Goal: Task Accomplishment & Management: Manage account settings

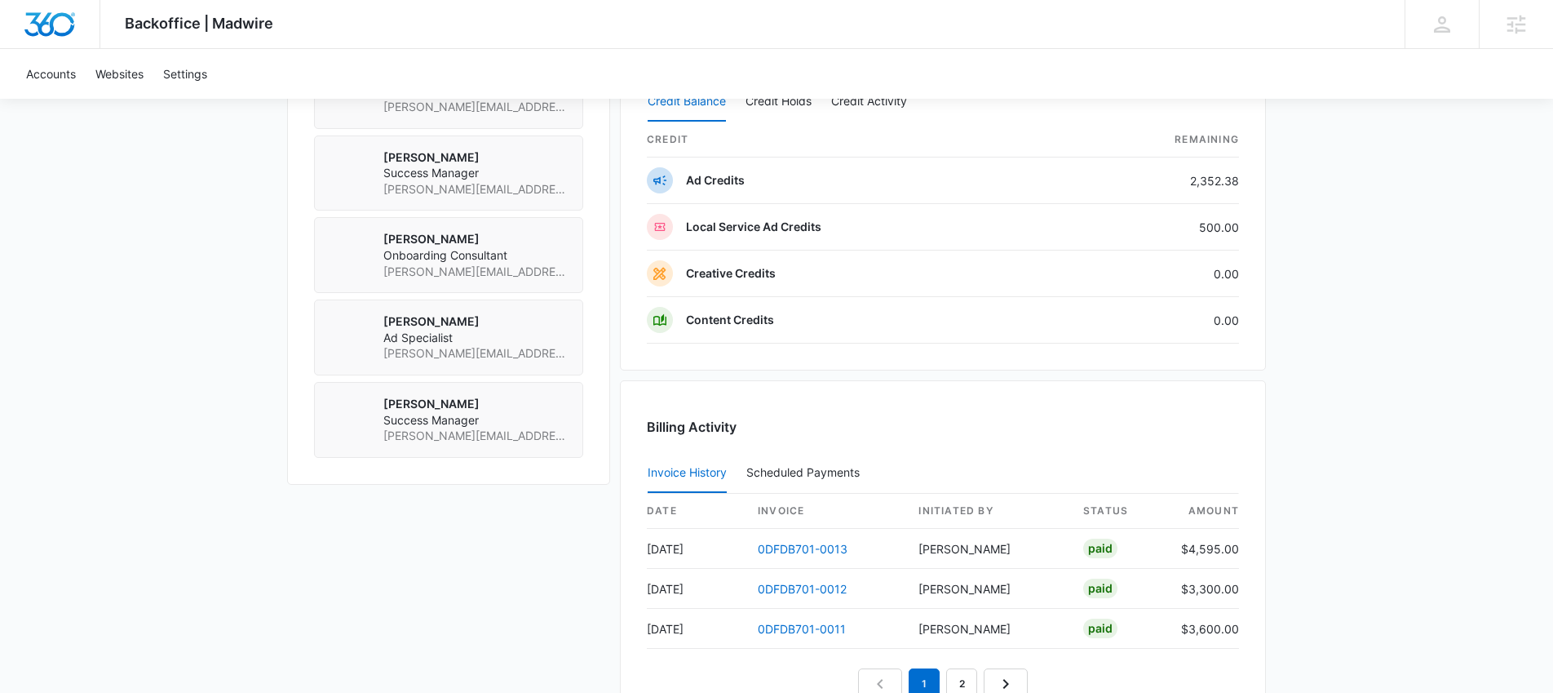
scroll to position [1316, 0]
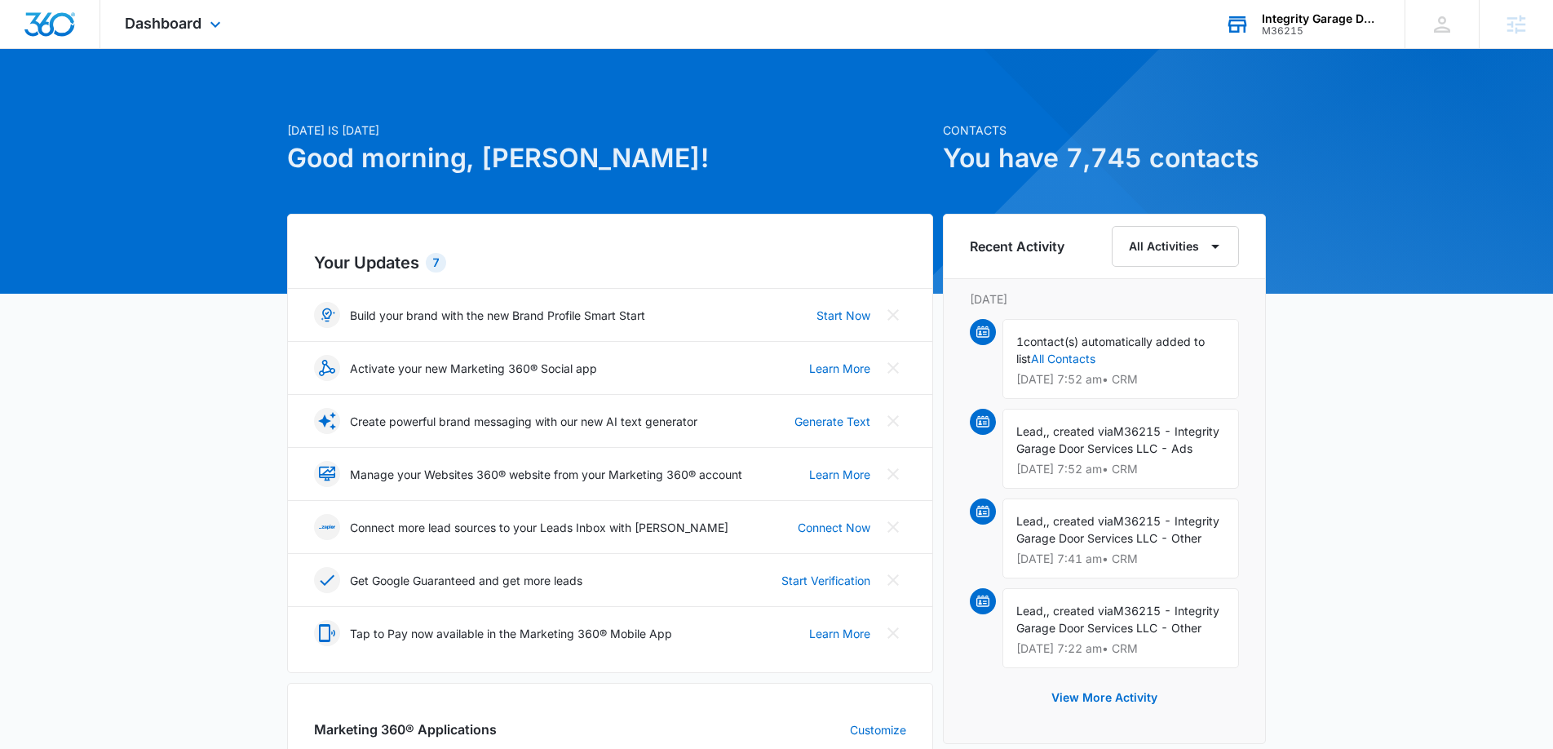
click at [1295, 37] on div "Integrity Garage Door Services M36215 Your Accounts View All" at bounding box center [1303, 24] width 204 height 48
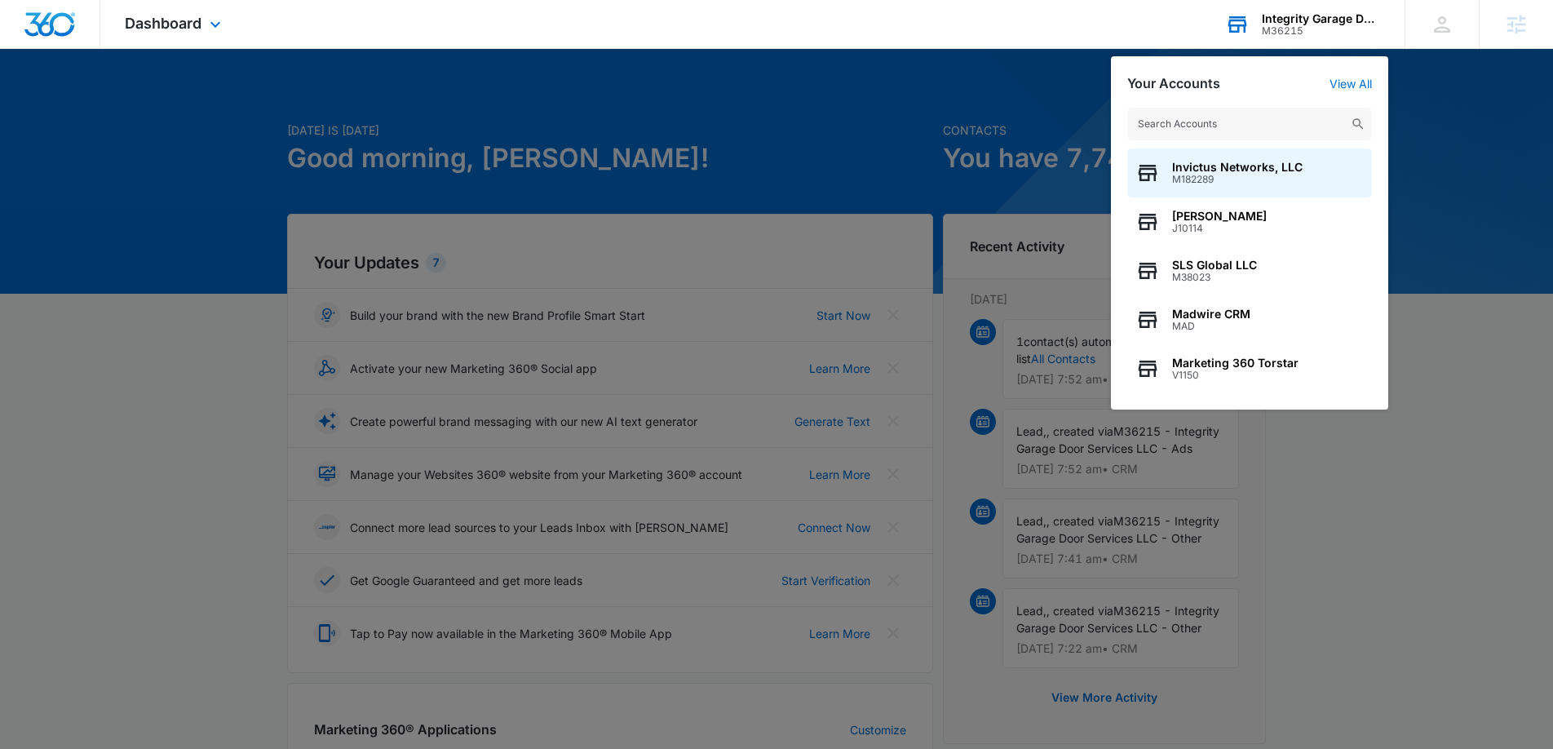
click at [1204, 118] on input "text" at bounding box center [1249, 124] width 245 height 33
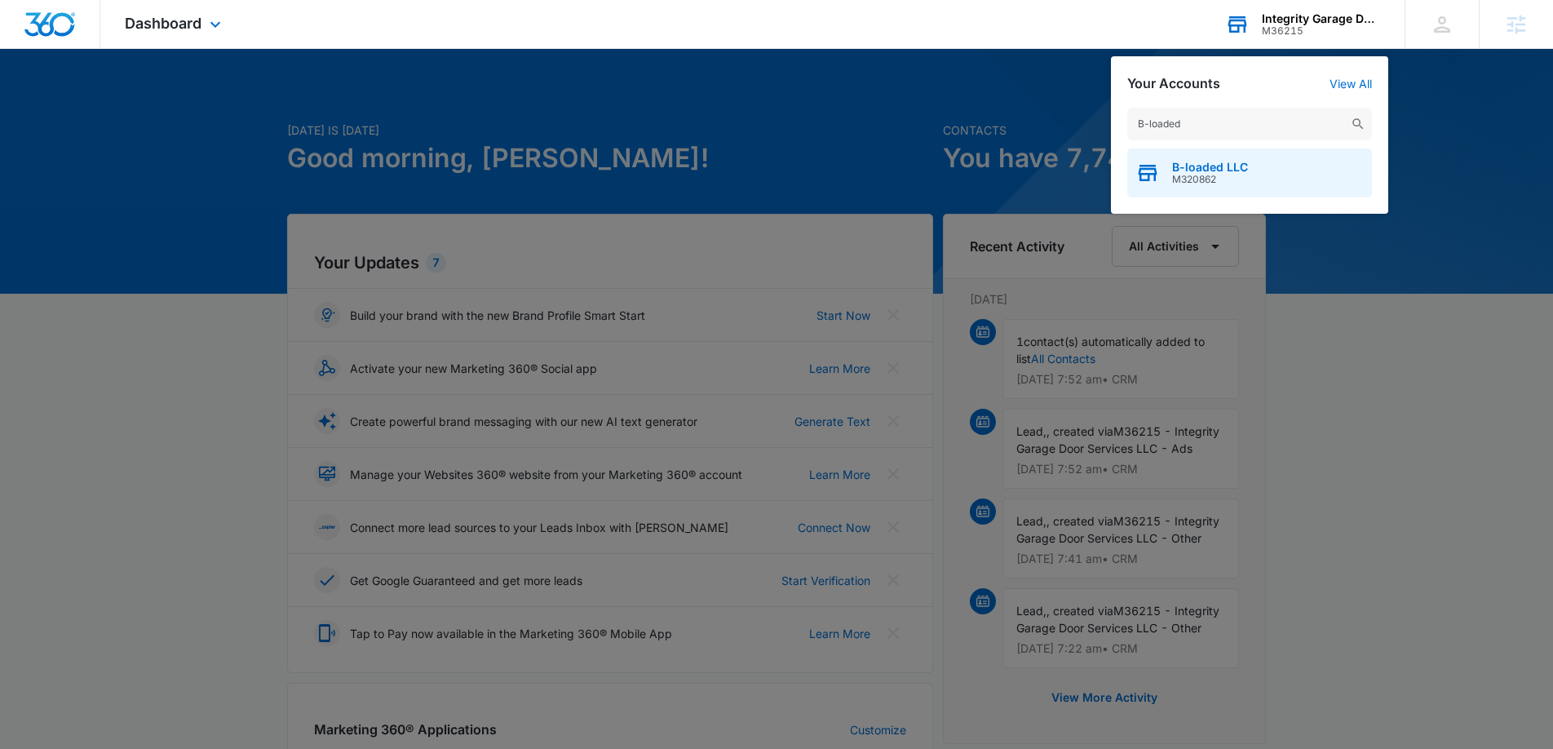
type input "B-loaded"
click at [1199, 175] on span "M320862" at bounding box center [1210, 179] width 76 height 11
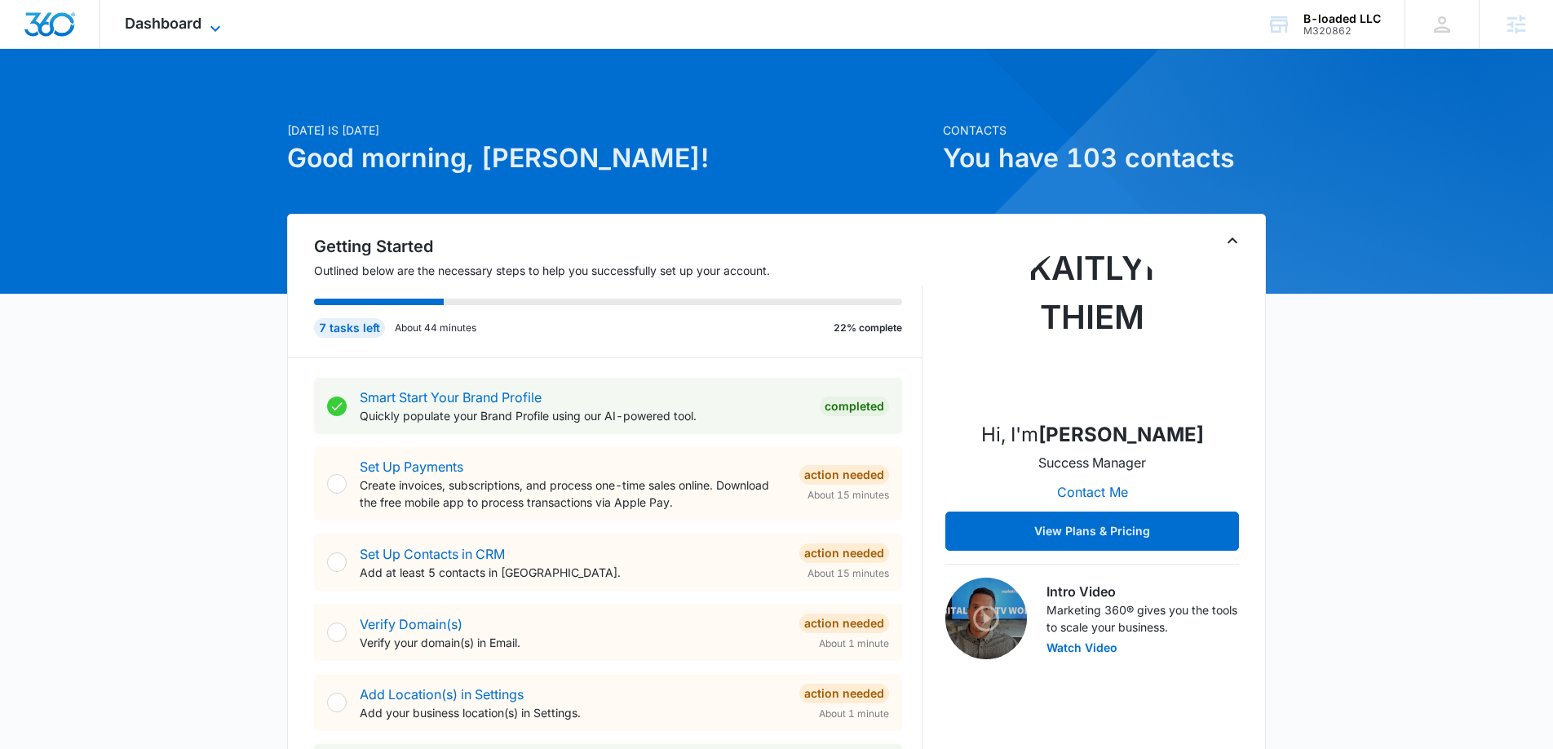
click at [189, 22] on span "Dashboard" at bounding box center [163, 23] width 77 height 17
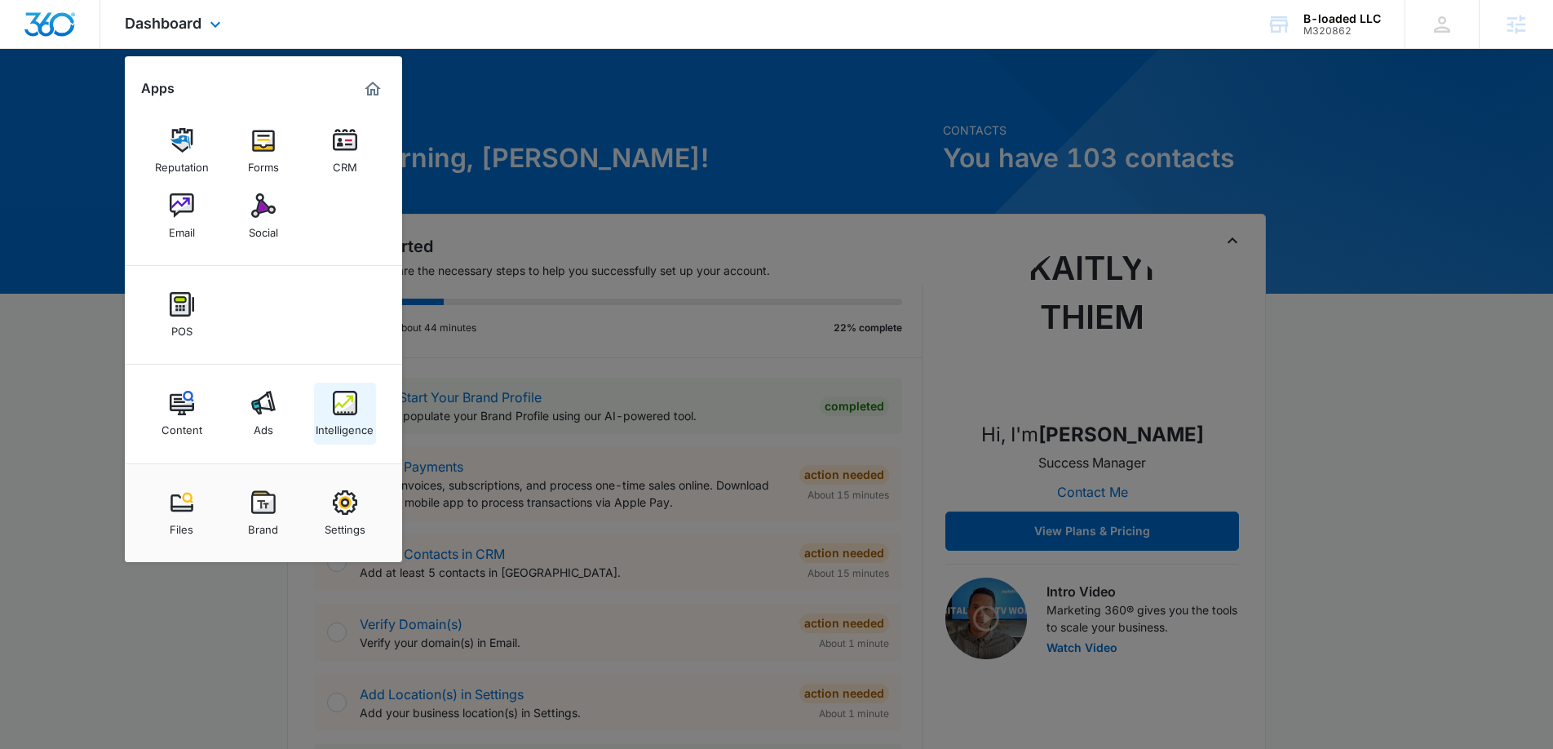
click at [347, 418] on div "Intelligence" at bounding box center [345, 425] width 58 height 21
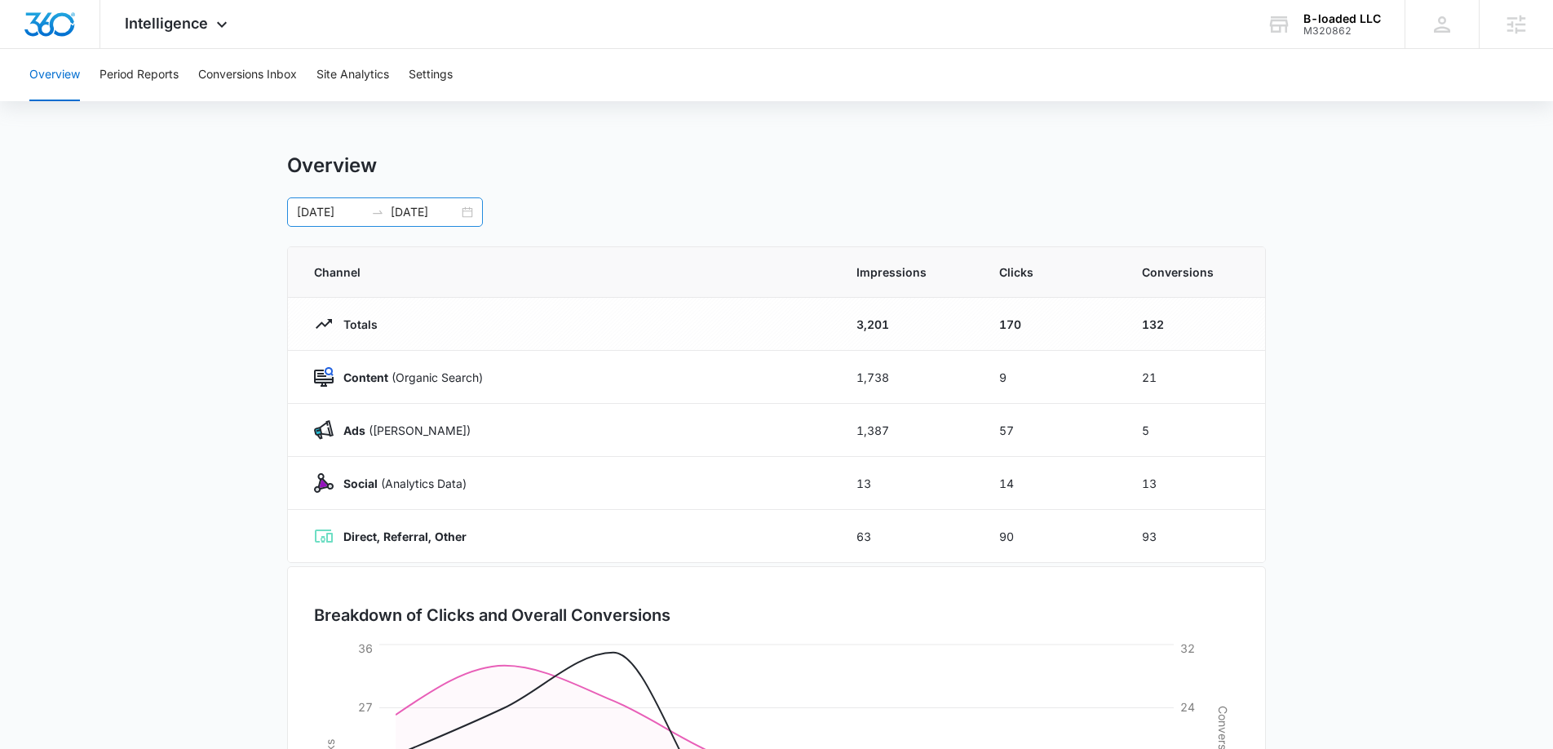
click at [470, 215] on div "08/25/2025 09/01/2025" at bounding box center [385, 211] width 196 height 29
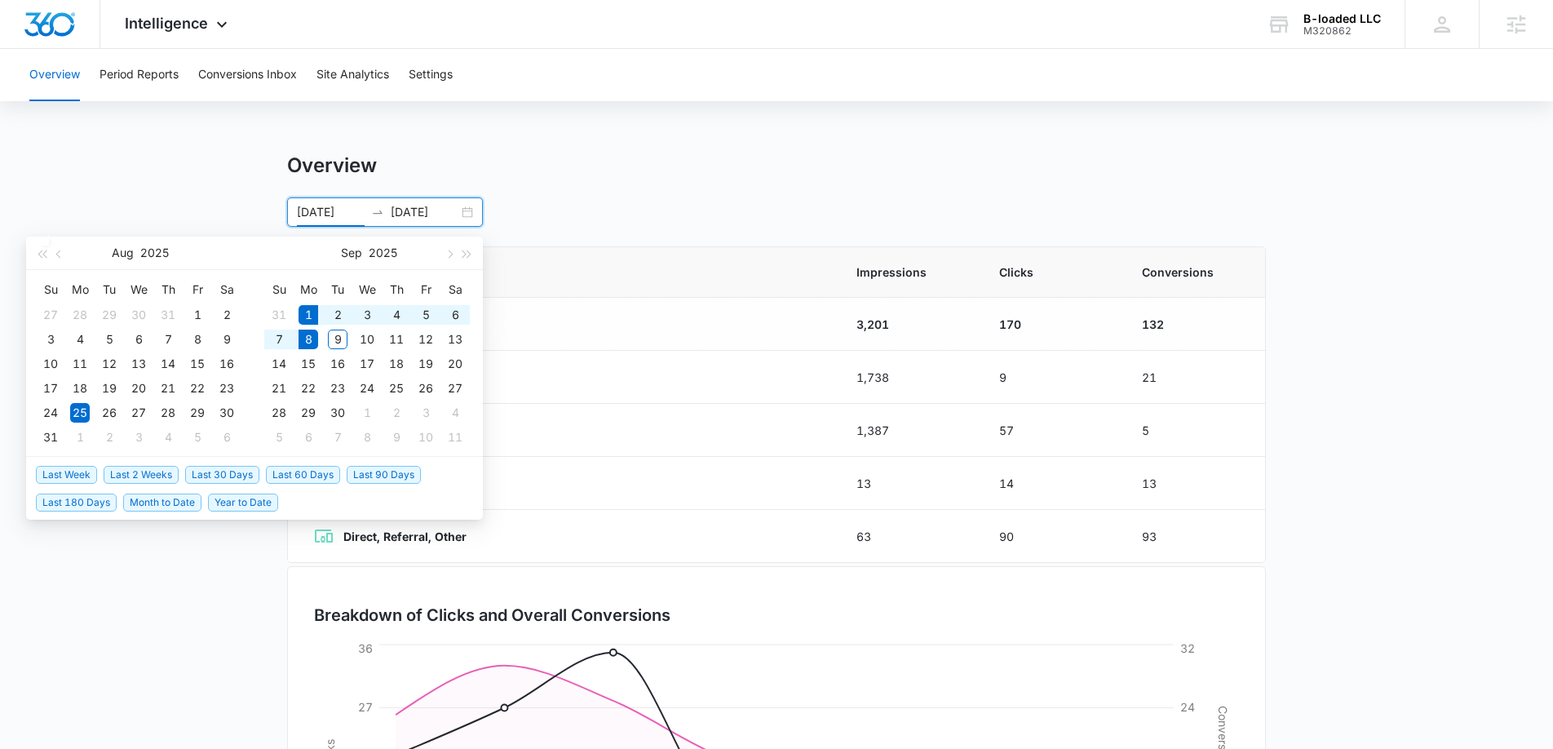
click at [71, 478] on span "Last Week" at bounding box center [66, 475] width 61 height 18
type input "09/01/2025"
type input "09/08/2025"
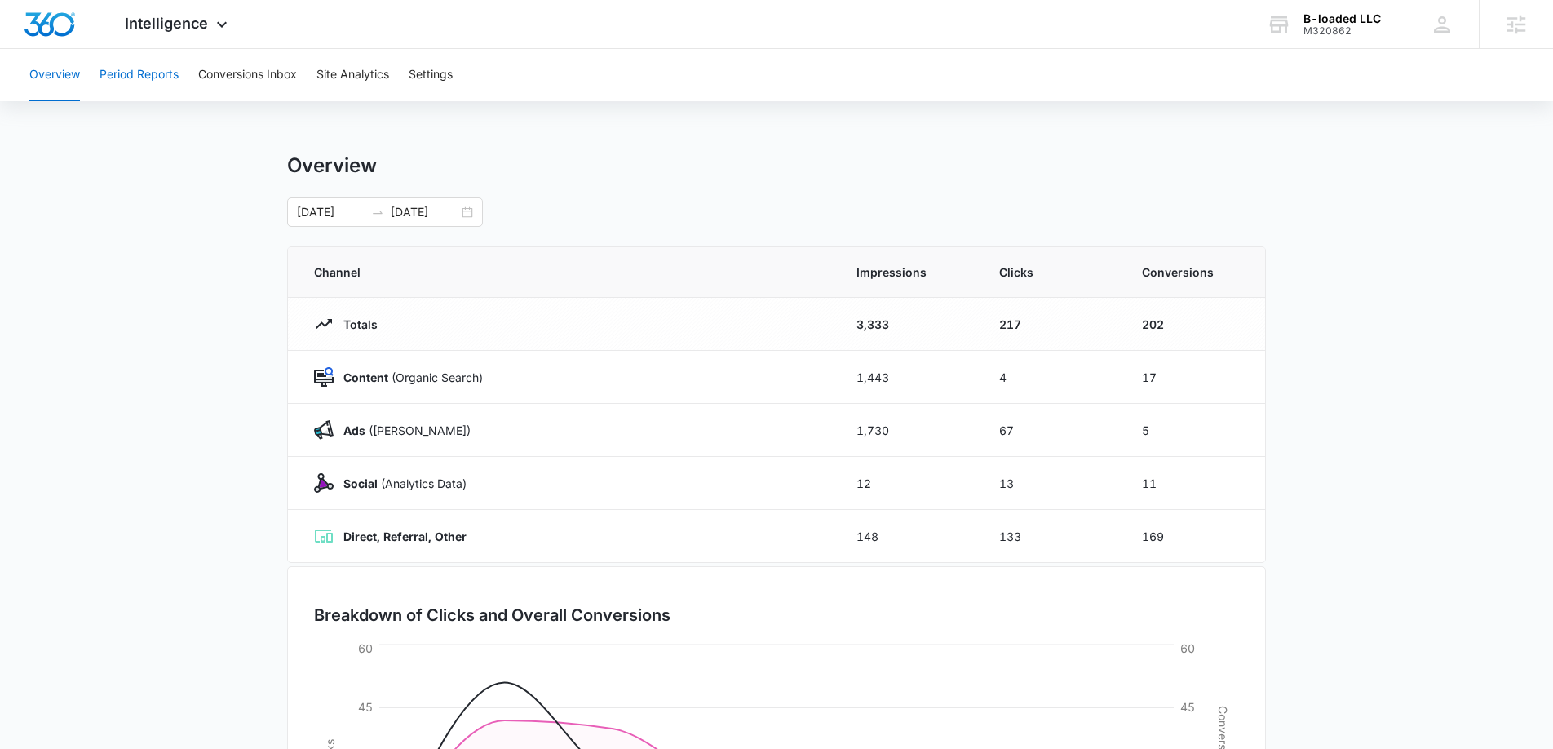
click at [129, 72] on button "Period Reports" at bounding box center [139, 75] width 79 height 52
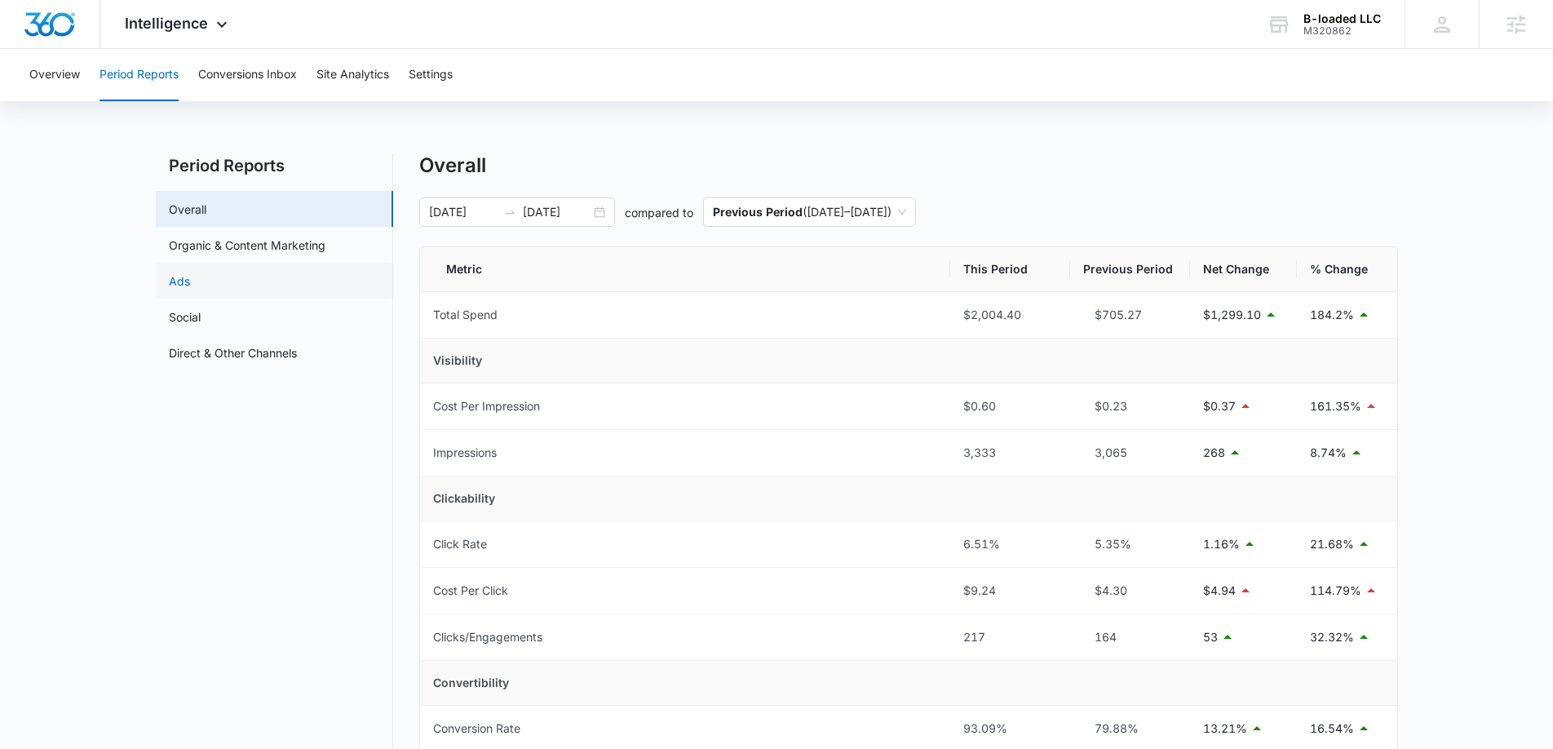
click at [190, 277] on link "Ads" at bounding box center [179, 280] width 21 height 17
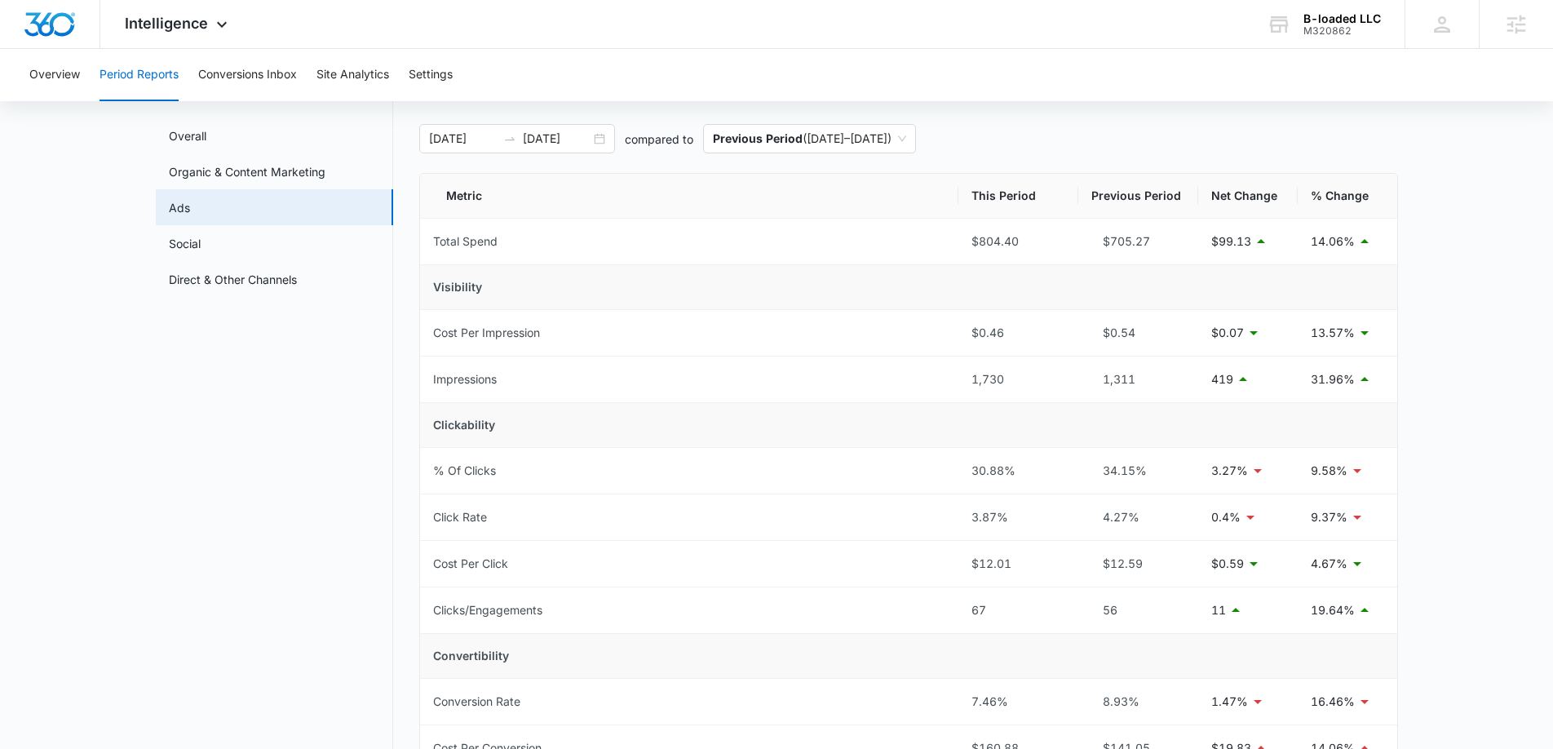
scroll to position [64, 0]
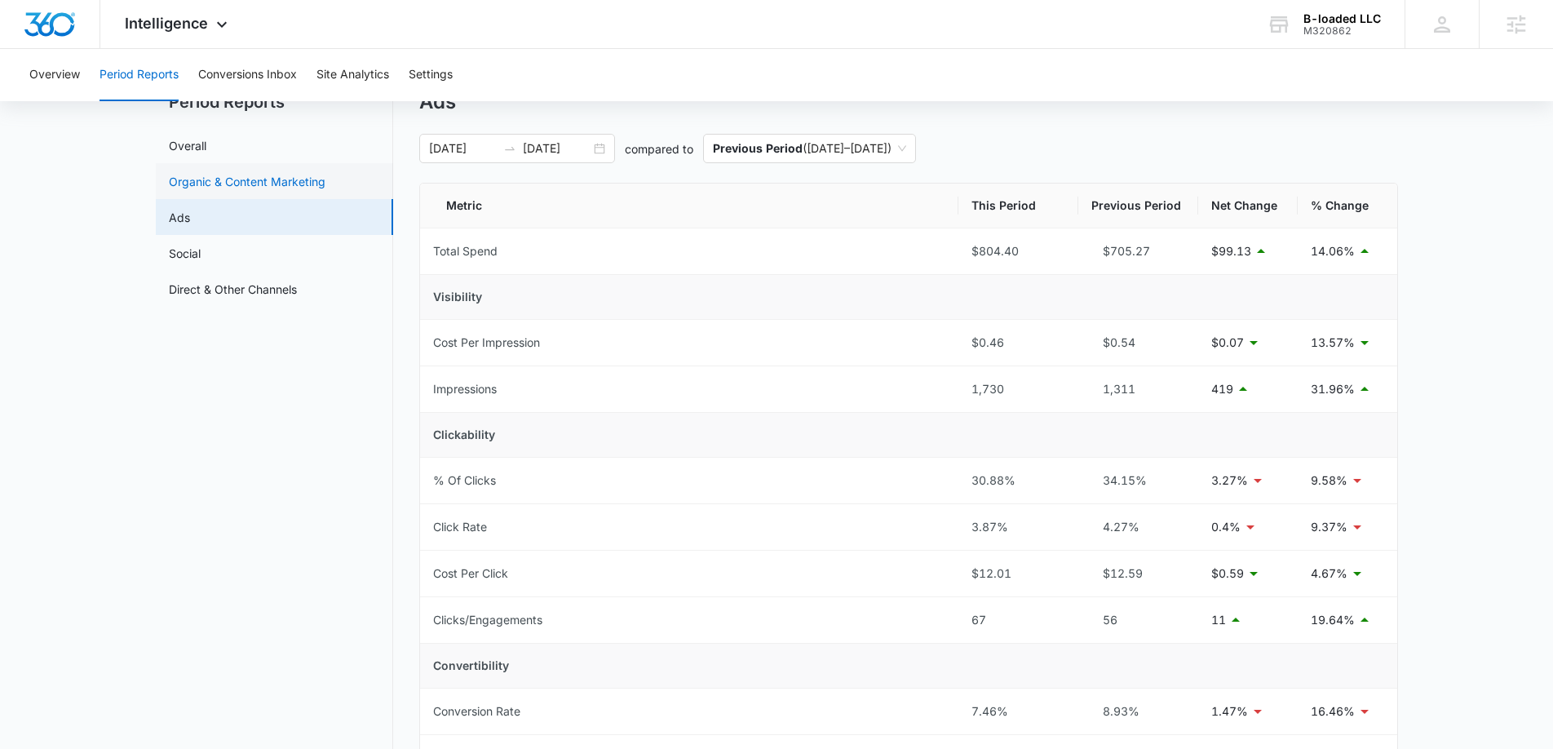
click at [208, 182] on link "Organic & Content Marketing" at bounding box center [247, 181] width 157 height 17
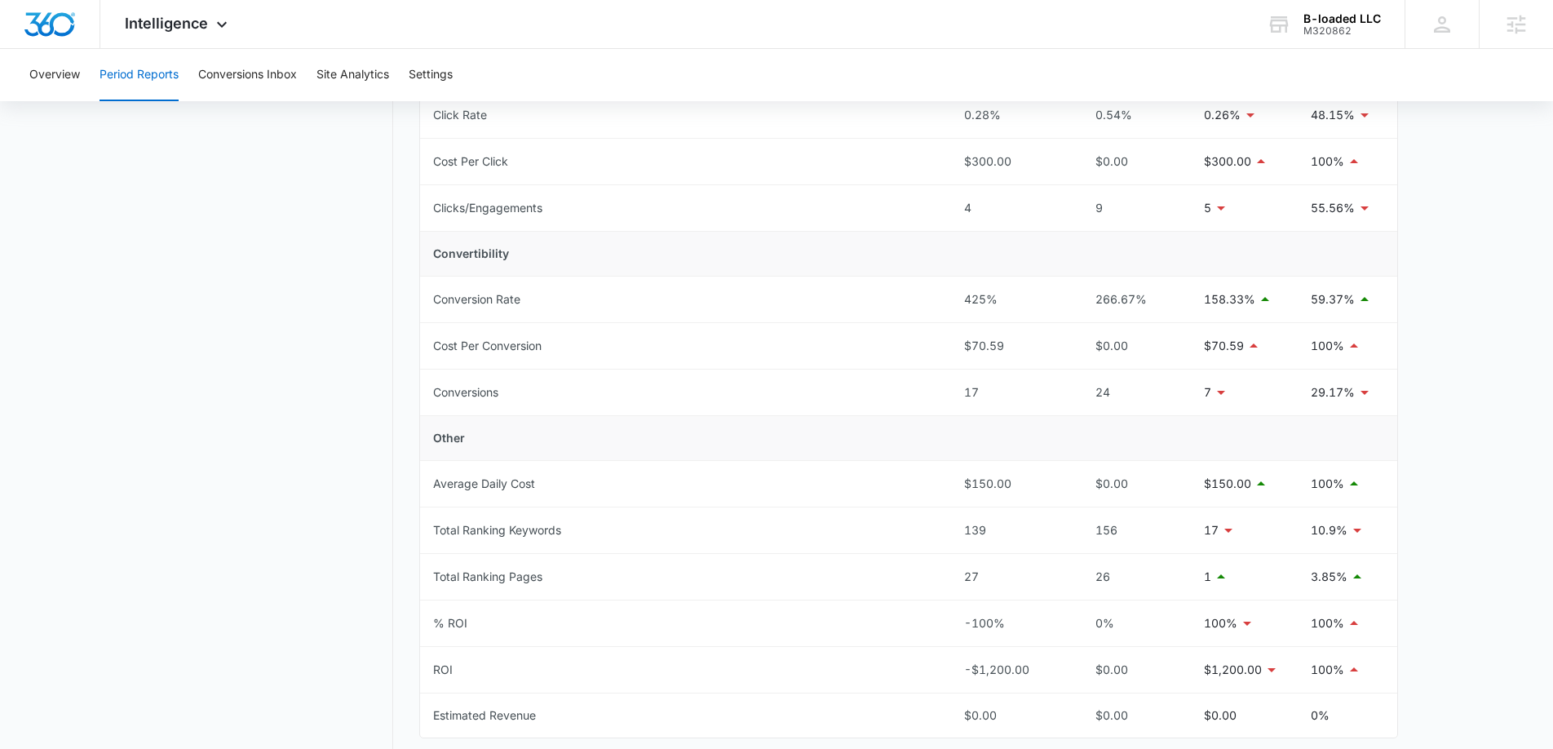
scroll to position [476, 0]
click at [184, 25] on span "Intelligence" at bounding box center [166, 23] width 83 height 17
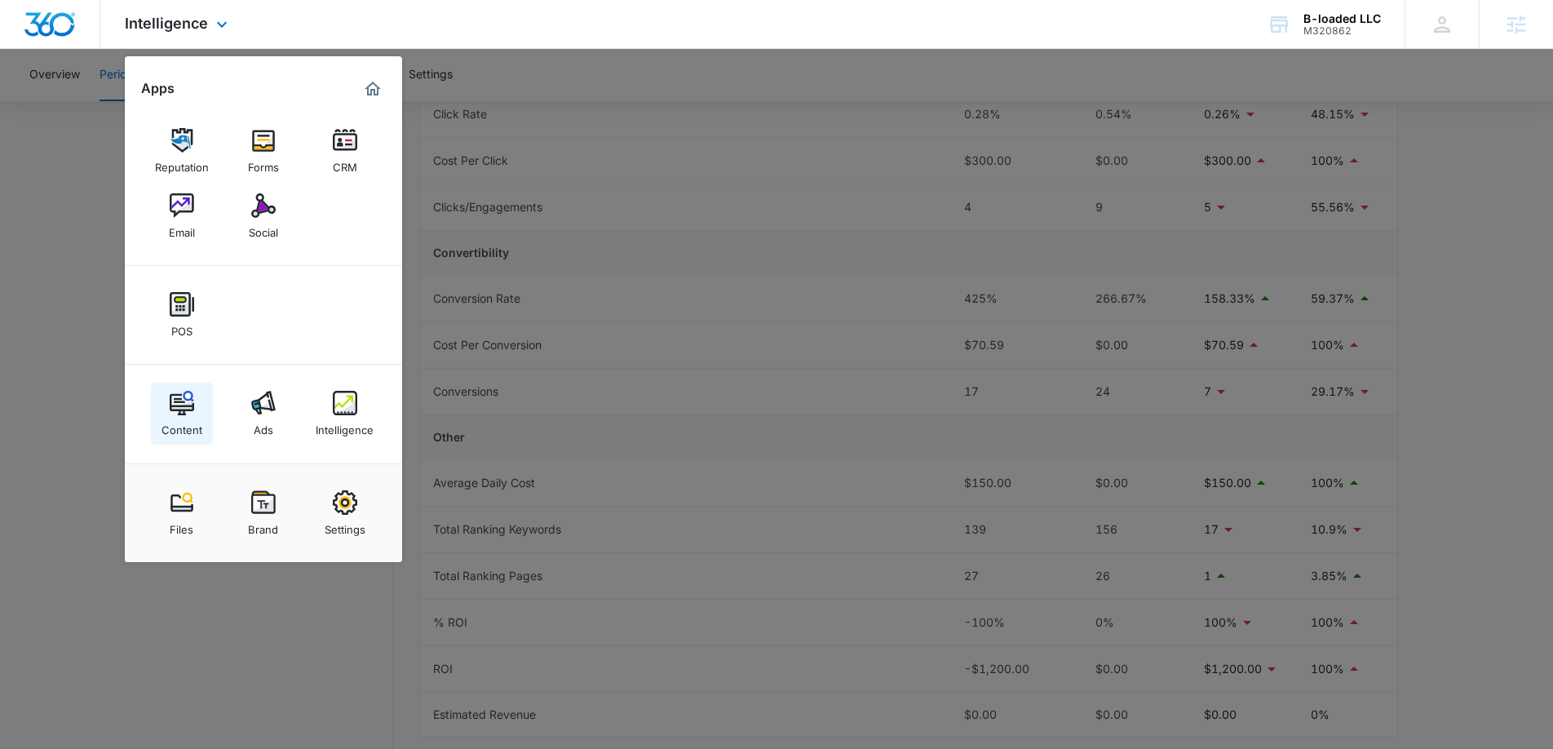
click at [180, 406] on img at bounding box center [182, 403] width 24 height 24
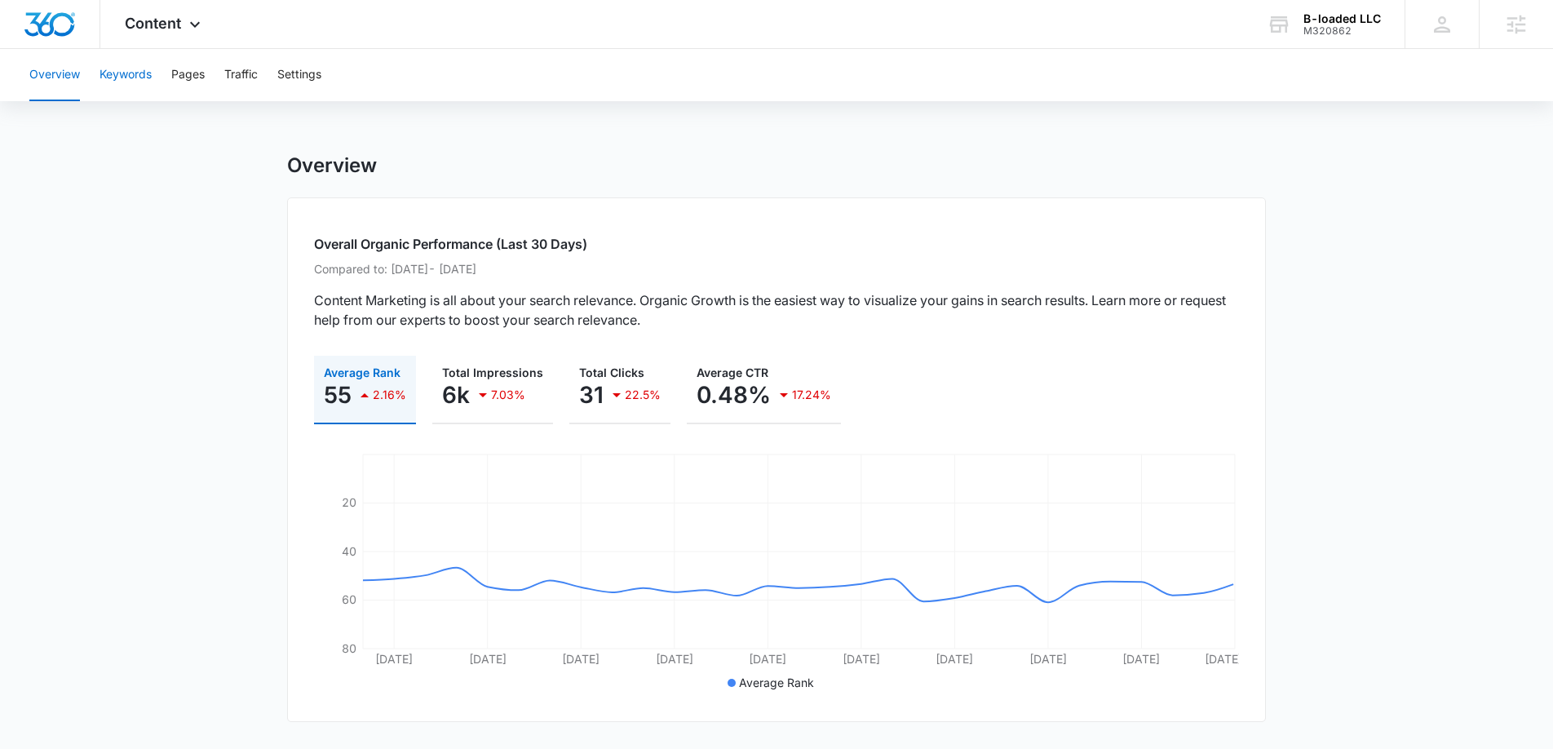
click at [117, 70] on button "Keywords" at bounding box center [126, 75] width 52 height 52
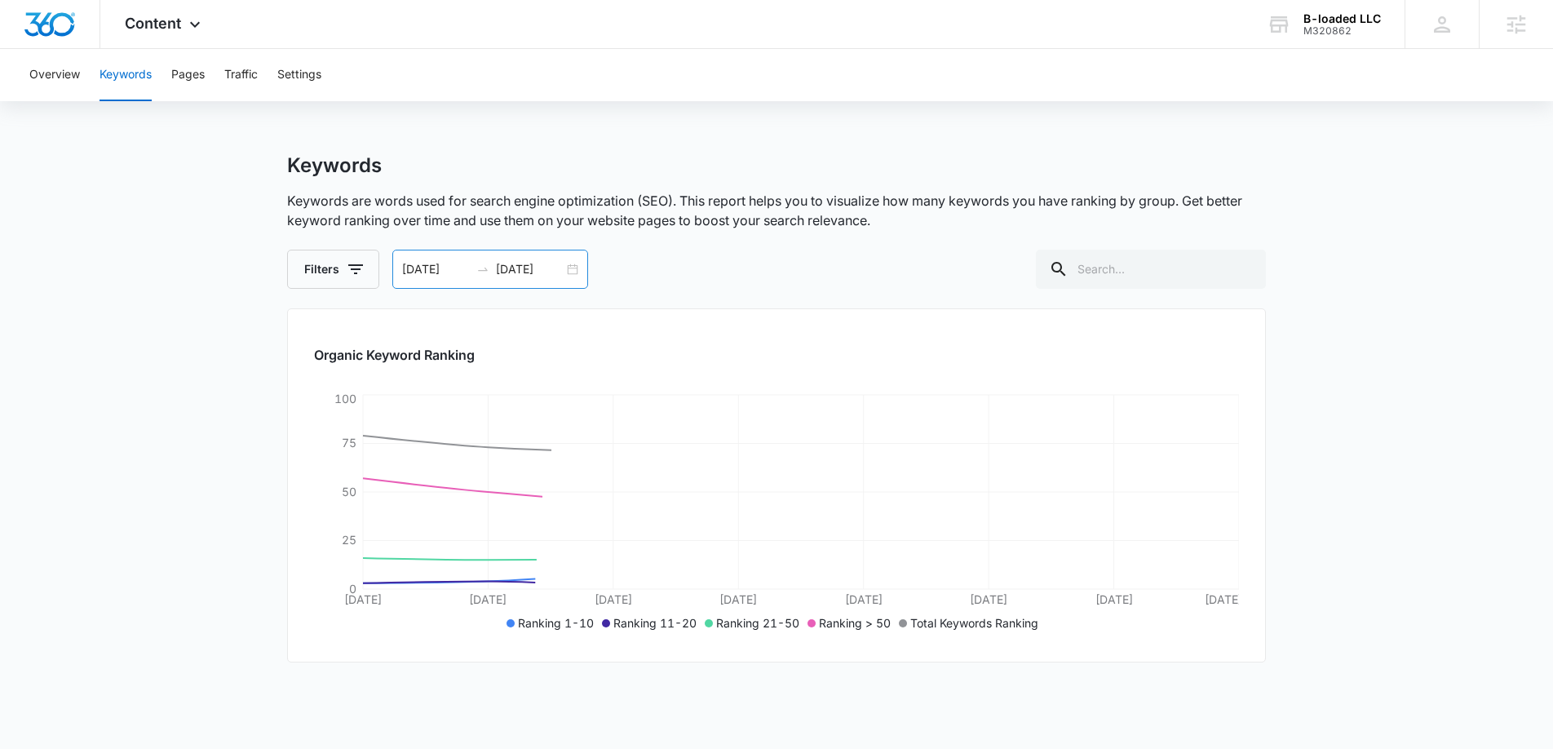
click at [569, 268] on div "09/01/2025 09/08/2025" at bounding box center [490, 269] width 196 height 39
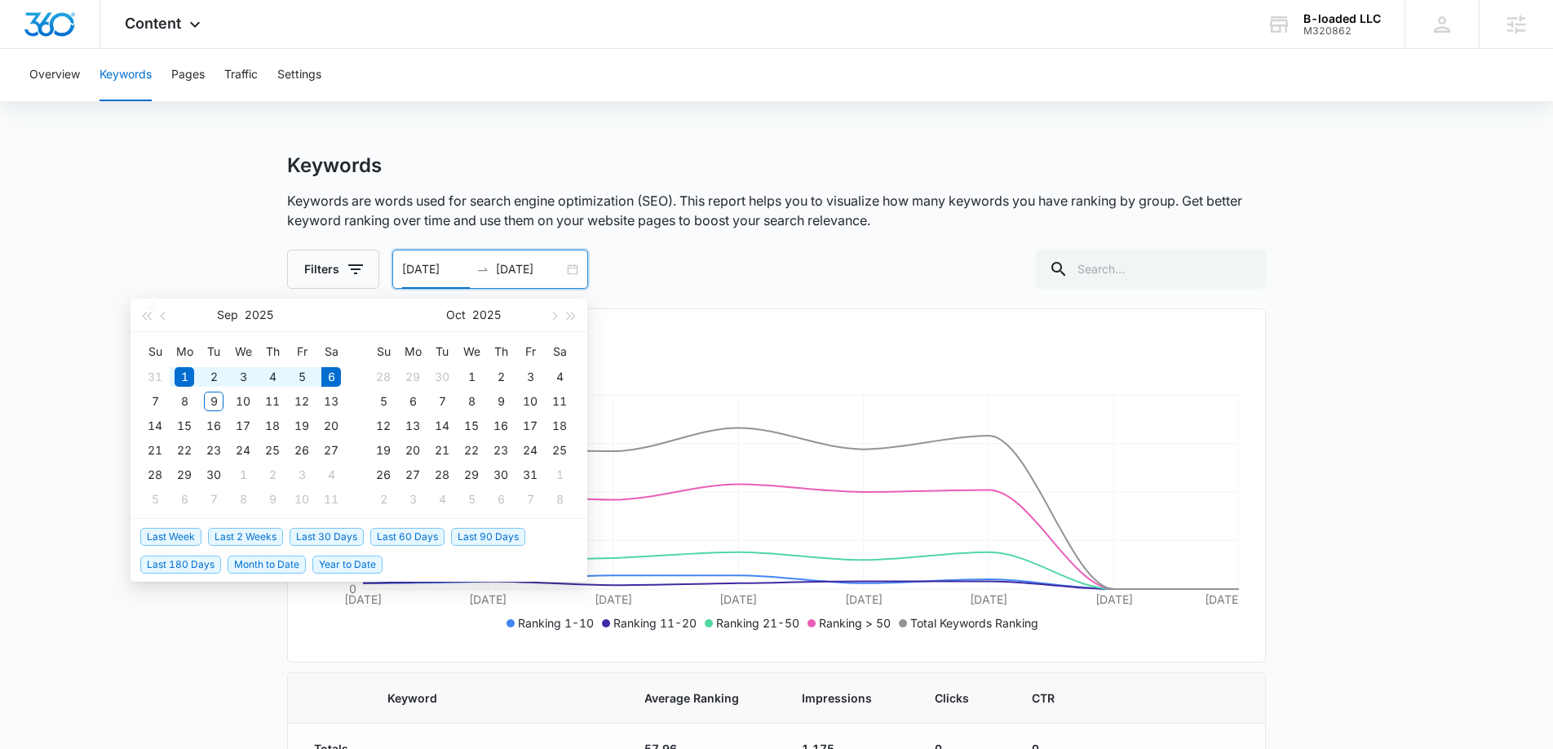
click at [361, 559] on span "Year to Date" at bounding box center [347, 565] width 70 height 18
type input "01/01/2025"
type input "09/06/2025"
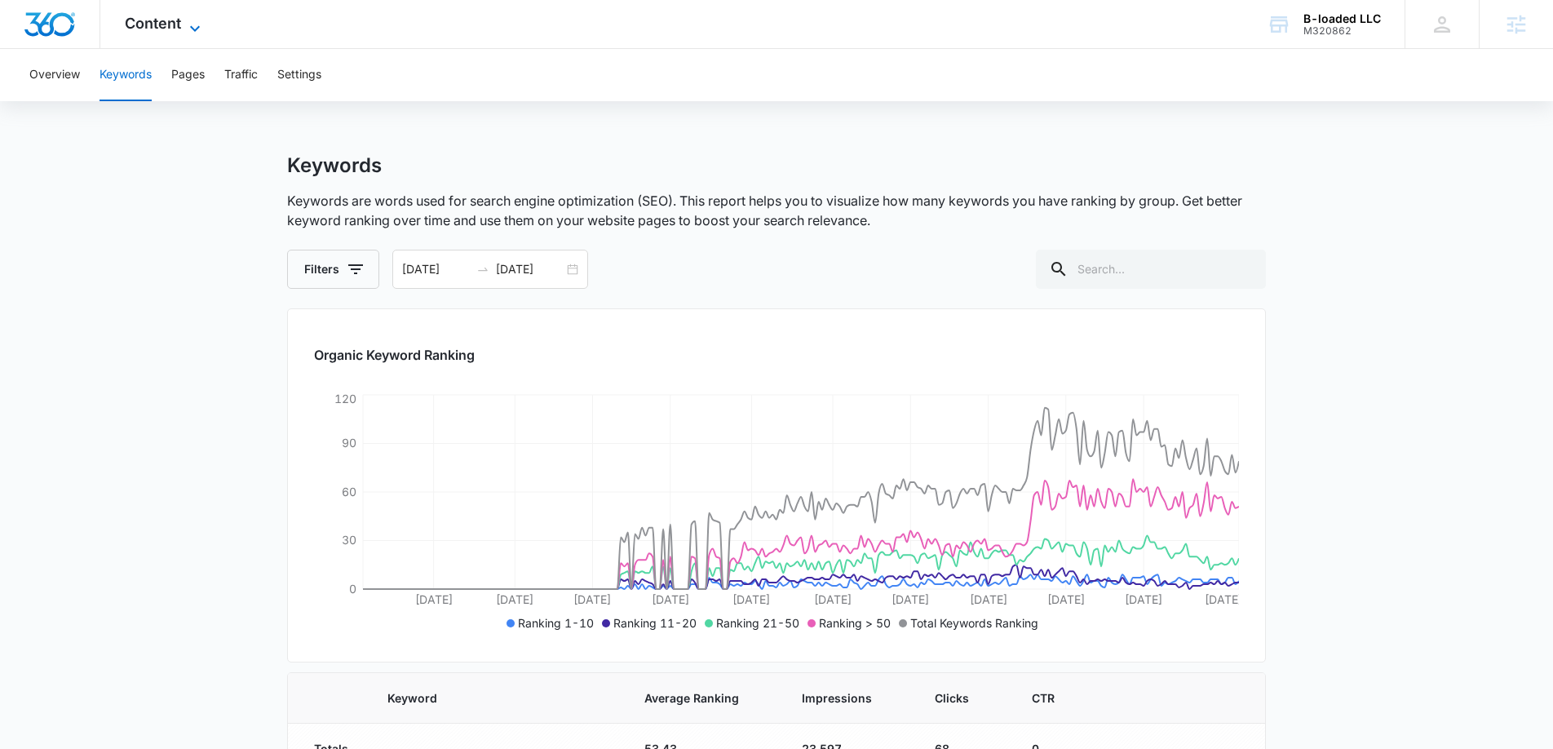
click at [165, 22] on span "Content" at bounding box center [153, 23] width 56 height 17
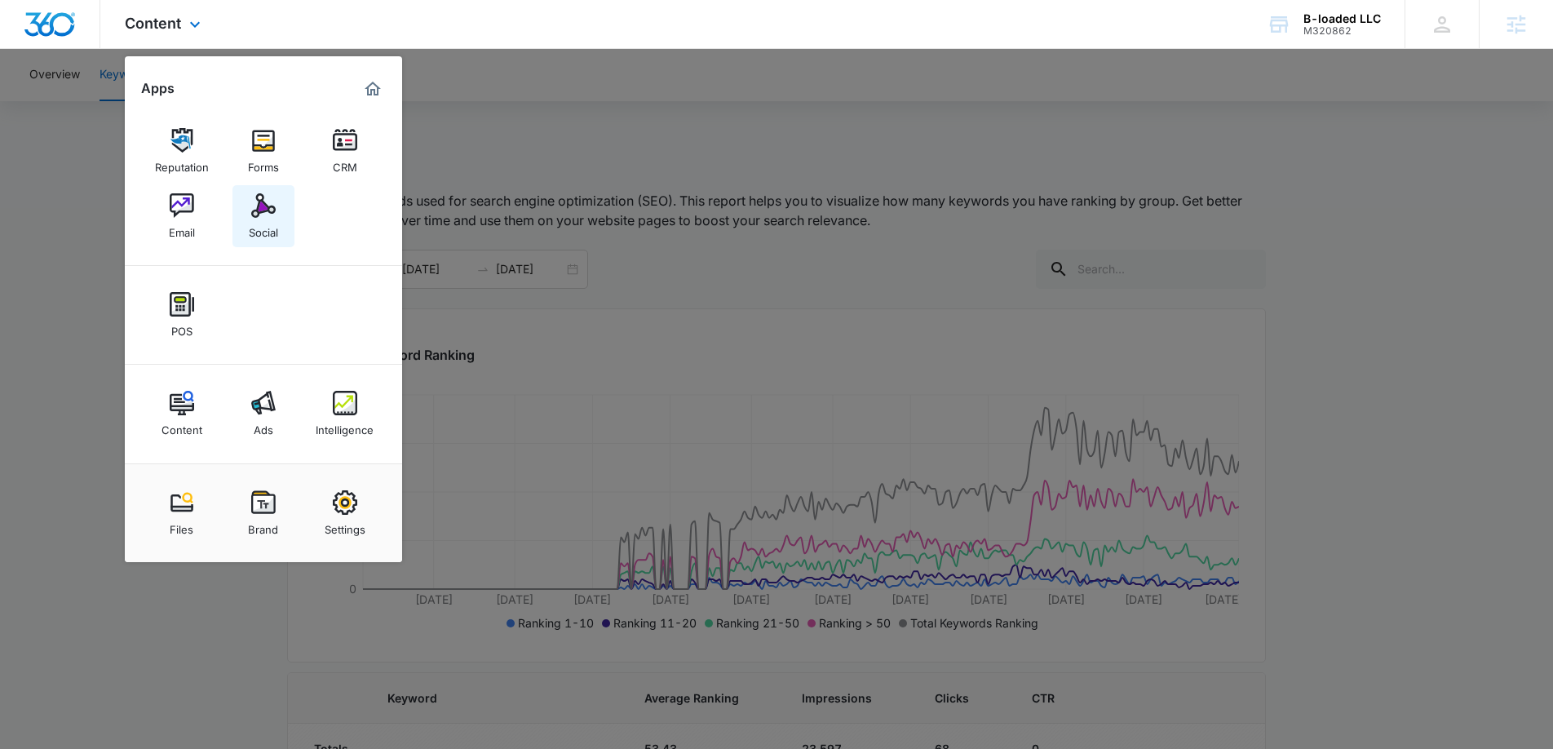
click at [267, 211] on img at bounding box center [263, 205] width 24 height 24
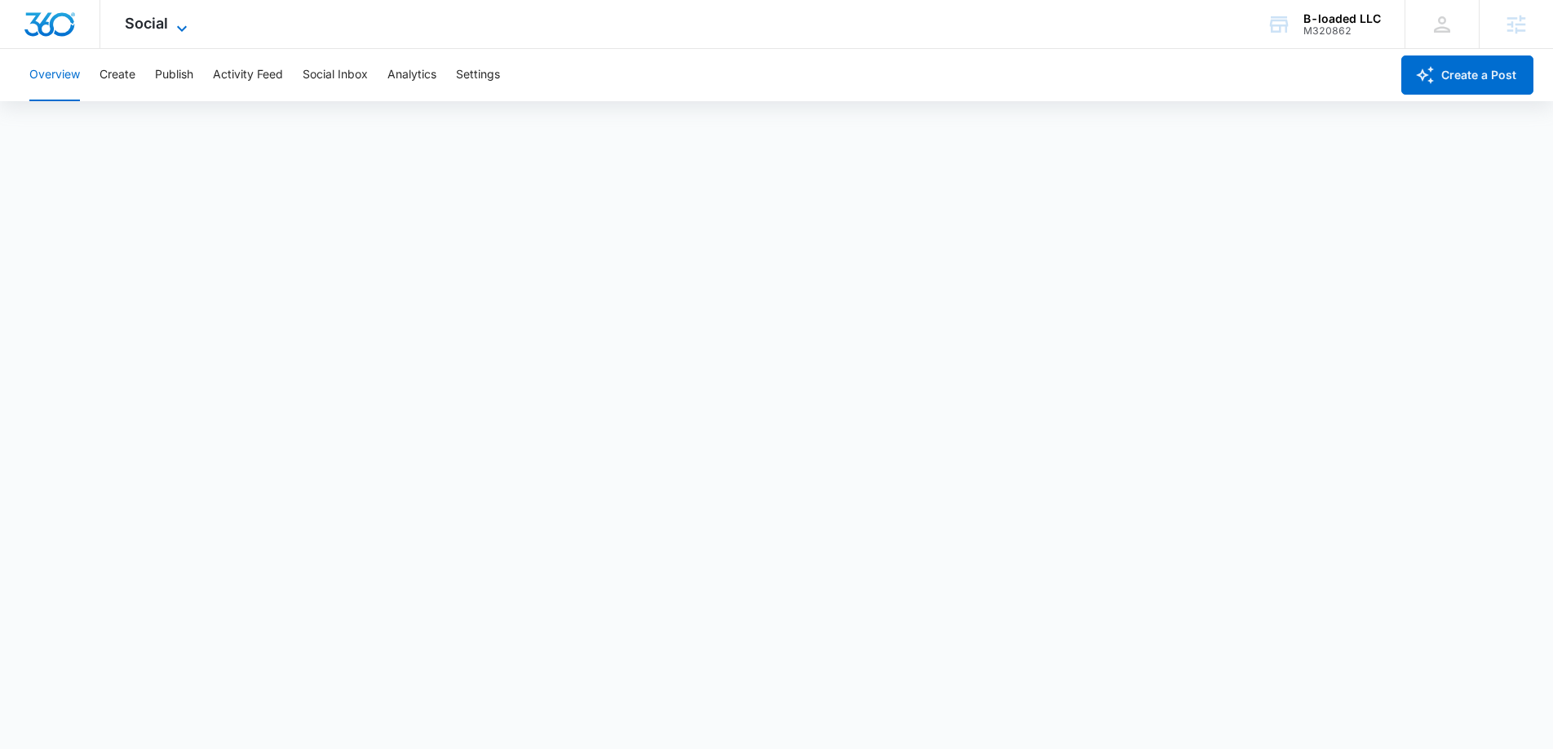
click at [153, 23] on span "Social" at bounding box center [146, 23] width 43 height 17
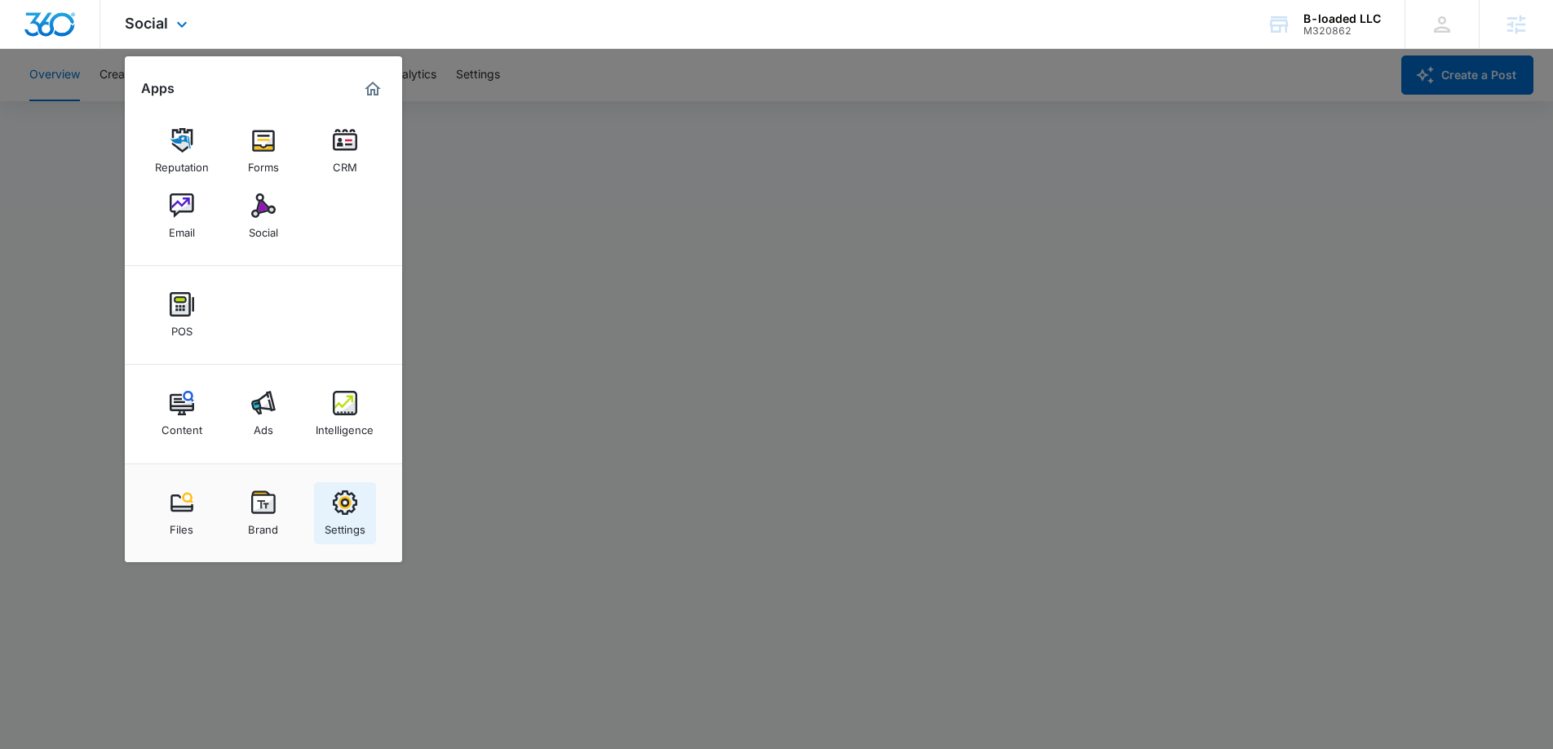
click at [371, 534] on link "Settings" at bounding box center [345, 513] width 62 height 62
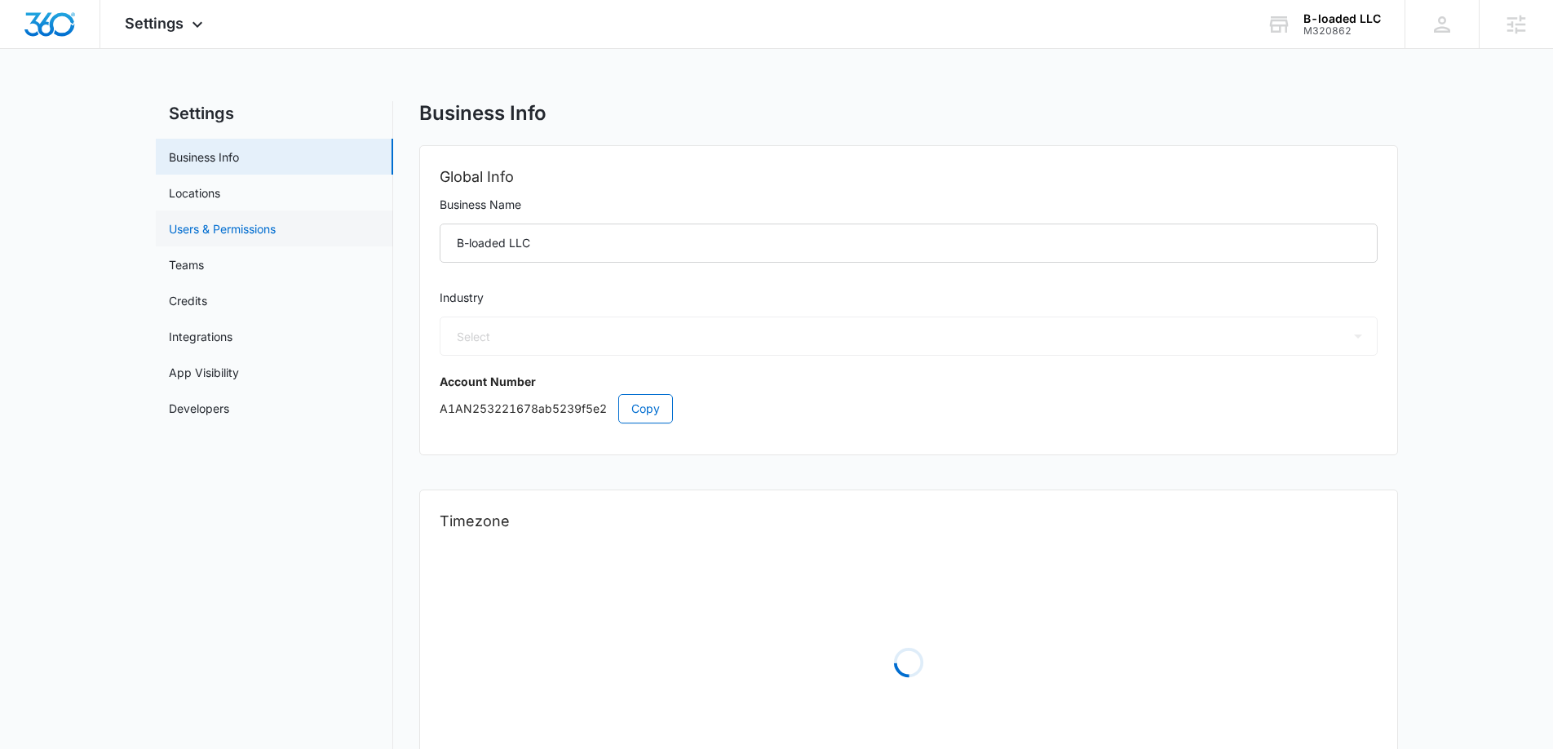
select select "52"
select select "US"
select select "America/New_York"
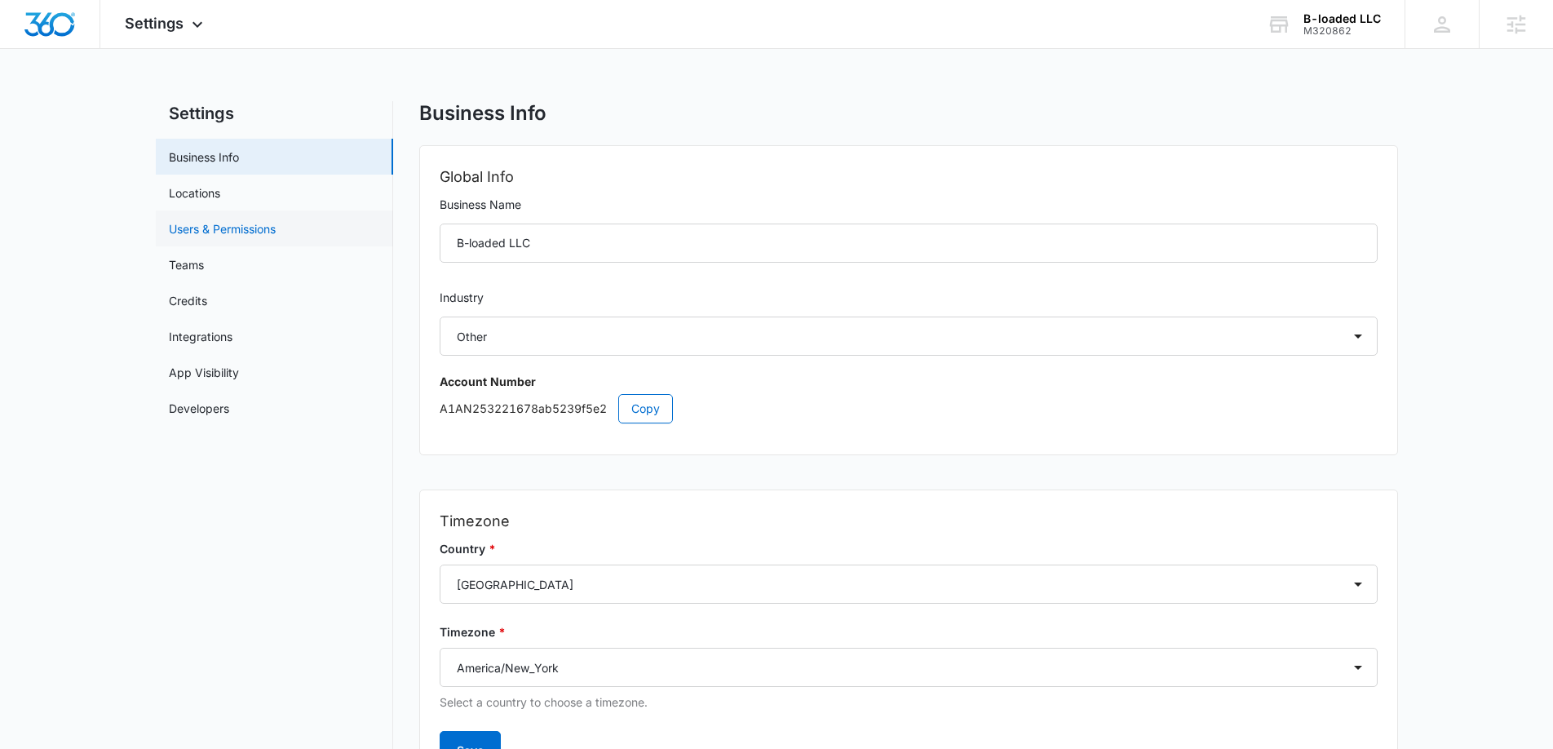
click at [266, 228] on link "Users & Permissions" at bounding box center [222, 228] width 107 height 17
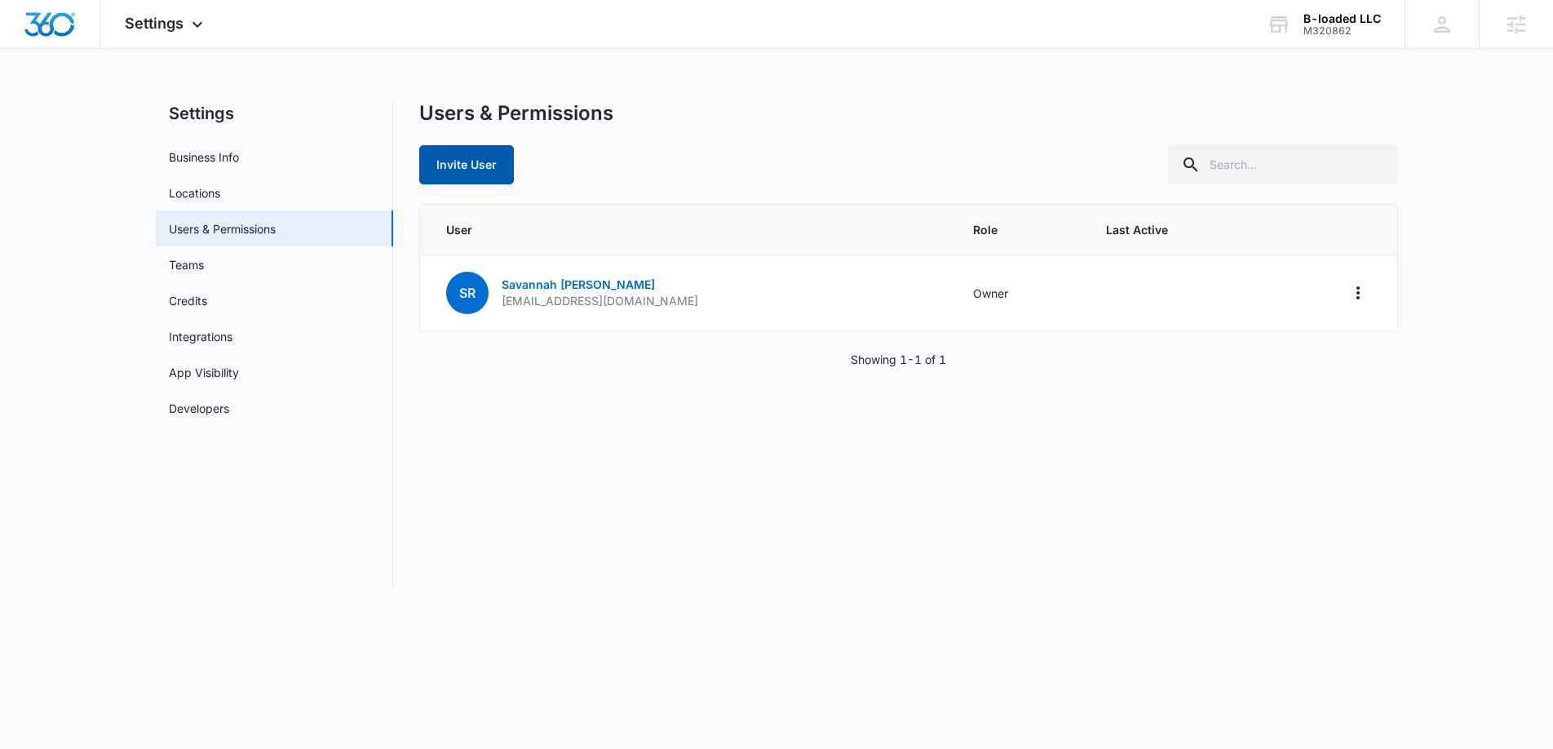
click at [463, 169] on button "Invite User" at bounding box center [466, 164] width 95 height 39
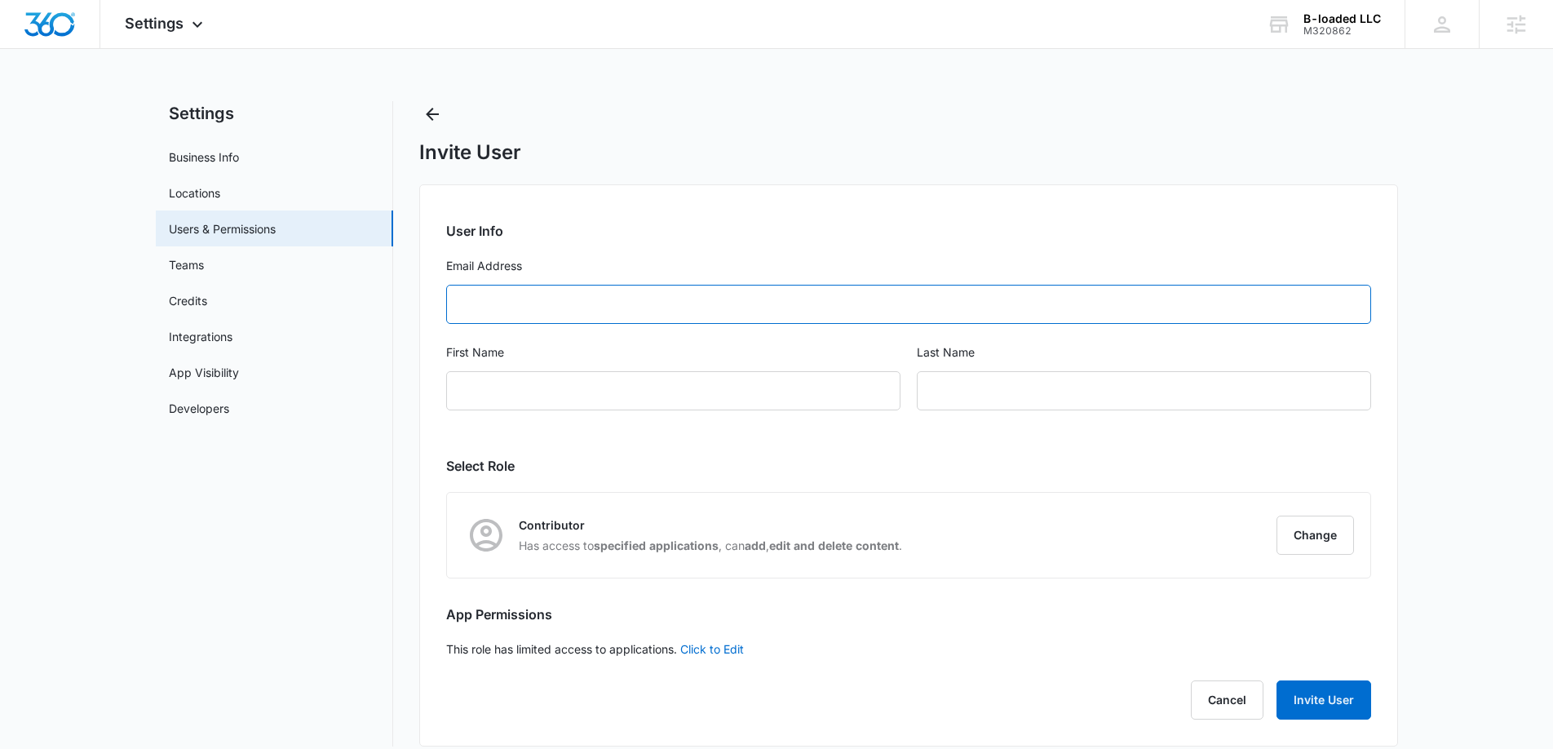
click at [476, 293] on input "Email Address" at bounding box center [908, 304] width 925 height 39
type input "mehnaz.lamiya66@gmail.com"
click at [537, 387] on input "First Name" at bounding box center [673, 390] width 454 height 39
drag, startPoint x: 463, startPoint y: 303, endPoint x: 504, endPoint y: 303, distance: 40.8
click at [504, 303] on input "mehnaz.lamiya66@gmail.com" at bounding box center [908, 304] width 925 height 39
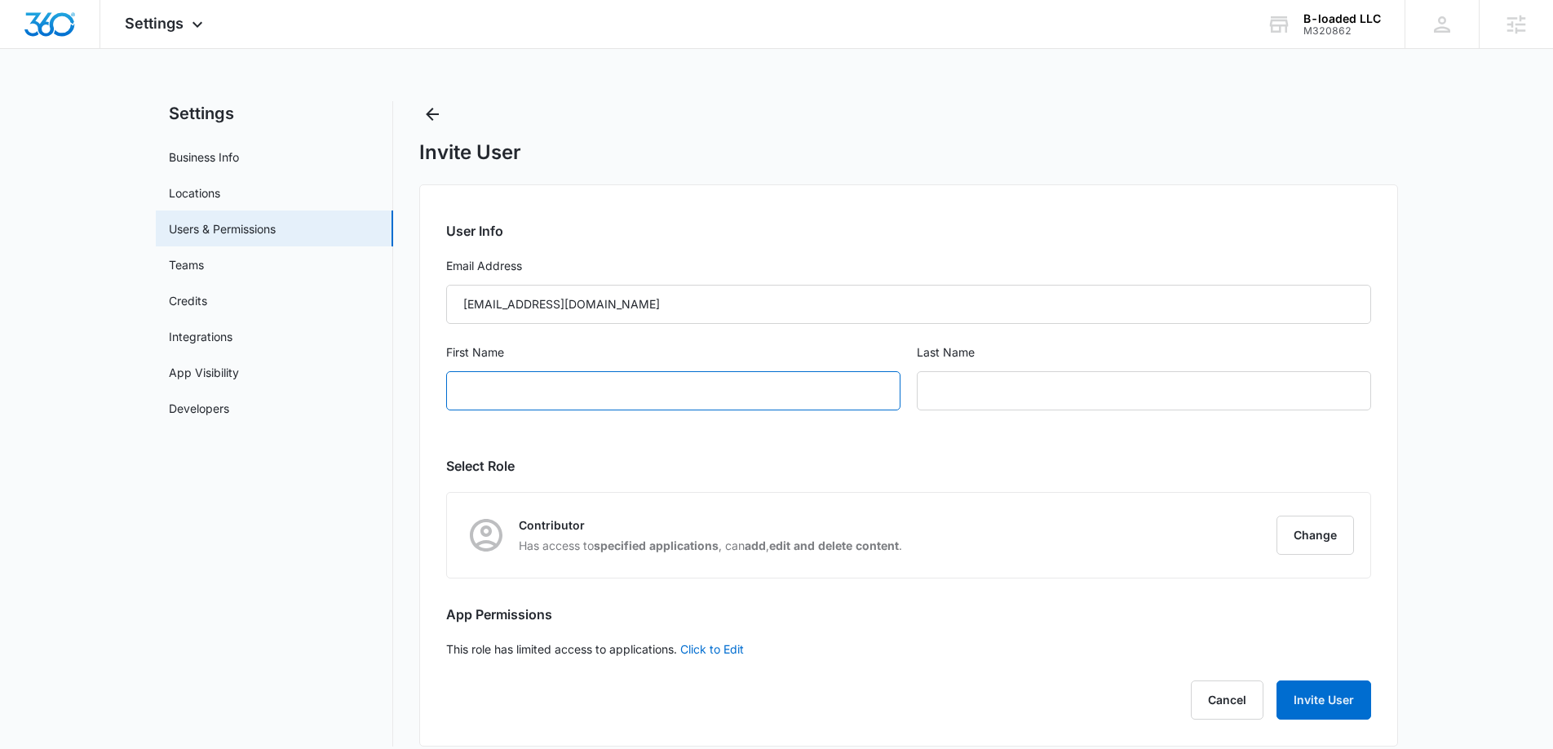
click at [502, 372] on input "First Name" at bounding box center [673, 390] width 454 height 39
paste input "mehnaz"
click at [473, 394] on input "mehnaz" at bounding box center [673, 390] width 454 height 39
type input "Mehnaz"
click at [997, 381] on input "text" at bounding box center [1144, 390] width 454 height 39
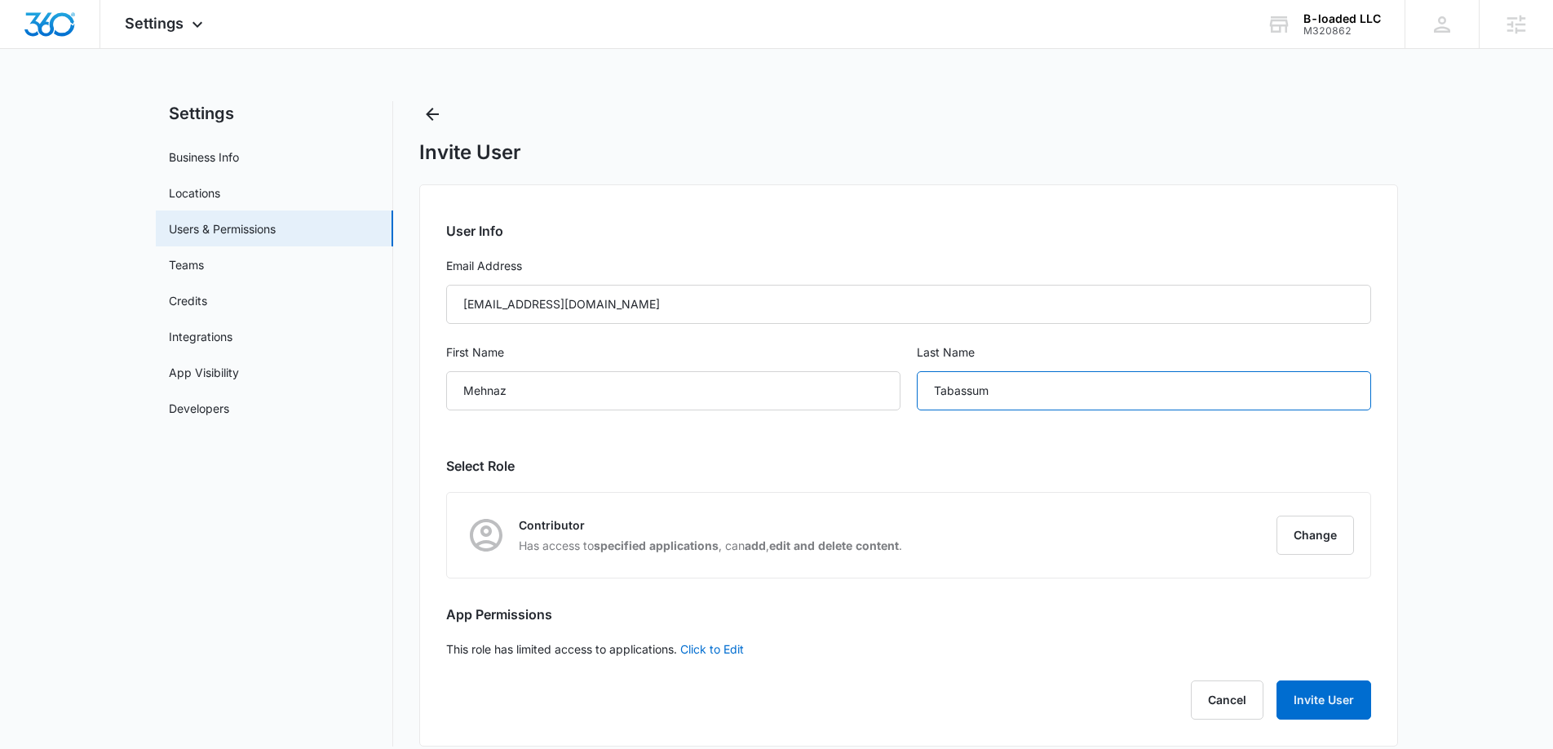
type input "Tabassum"
click at [875, 444] on div "User Info Email Address mehnaz.lamiya66@gmail.com First Name Mehnaz Last Name T…" at bounding box center [908, 465] width 979 height 562
click at [768, 314] on input "mehnaz.lamiya66@gmail.com" at bounding box center [908, 304] width 925 height 39
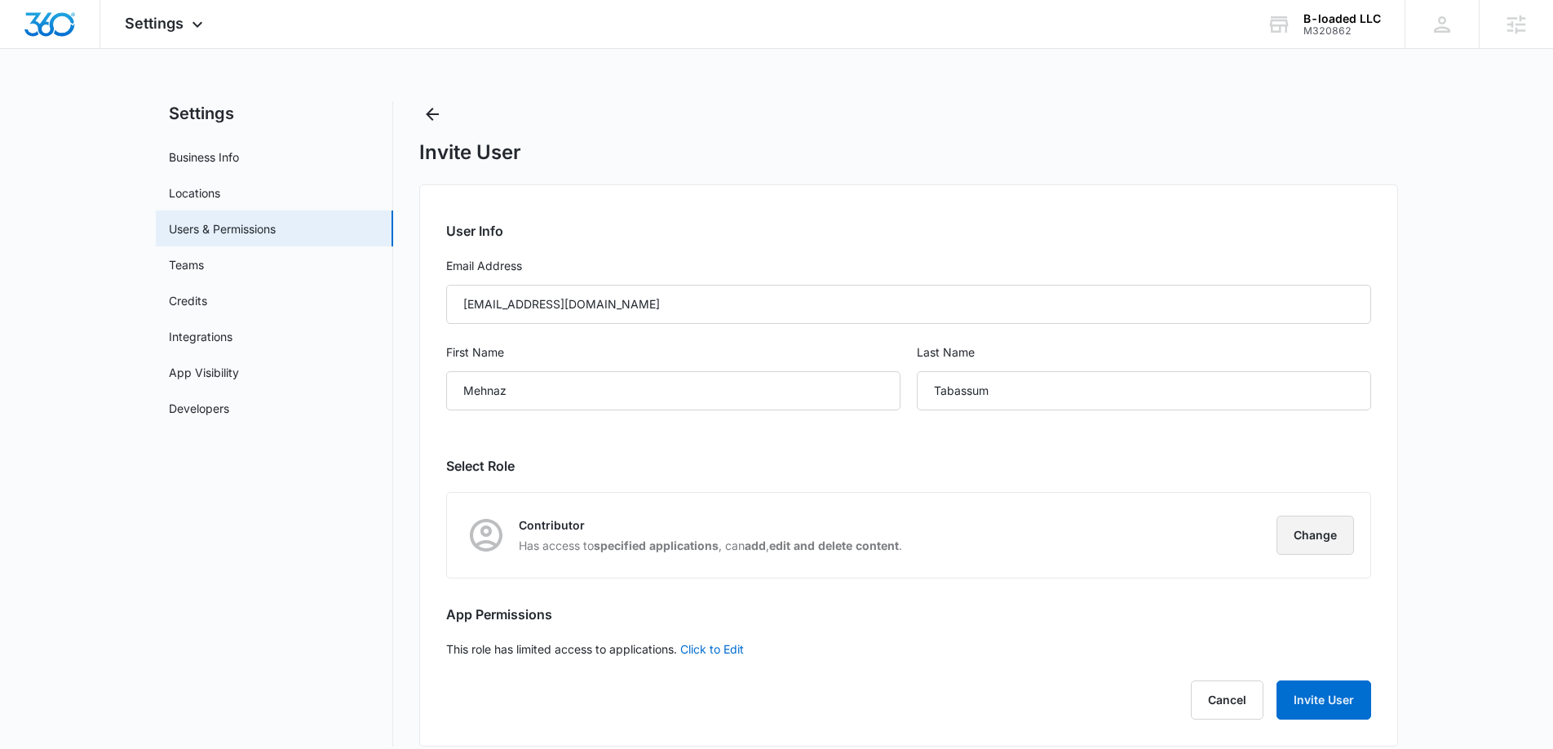
click at [1333, 541] on button "Change" at bounding box center [1315, 535] width 77 height 39
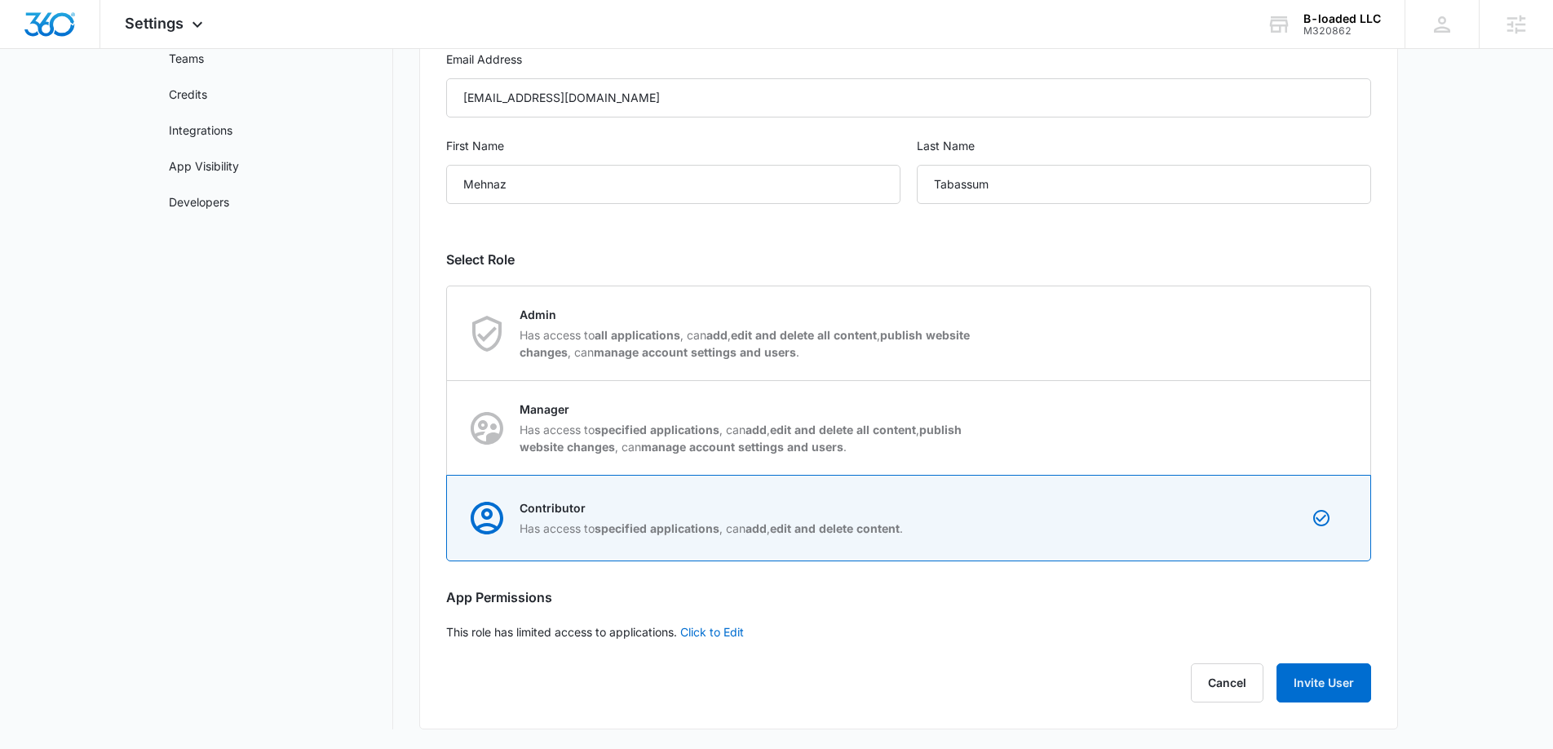
scroll to position [206, 0]
click at [399, 603] on div "Settings Business Info Locations Users & Permissions Teams Credits Integrations…" at bounding box center [777, 313] width 1242 height 835
click at [715, 632] on link "Click to Edit" at bounding box center [712, 633] width 64 height 14
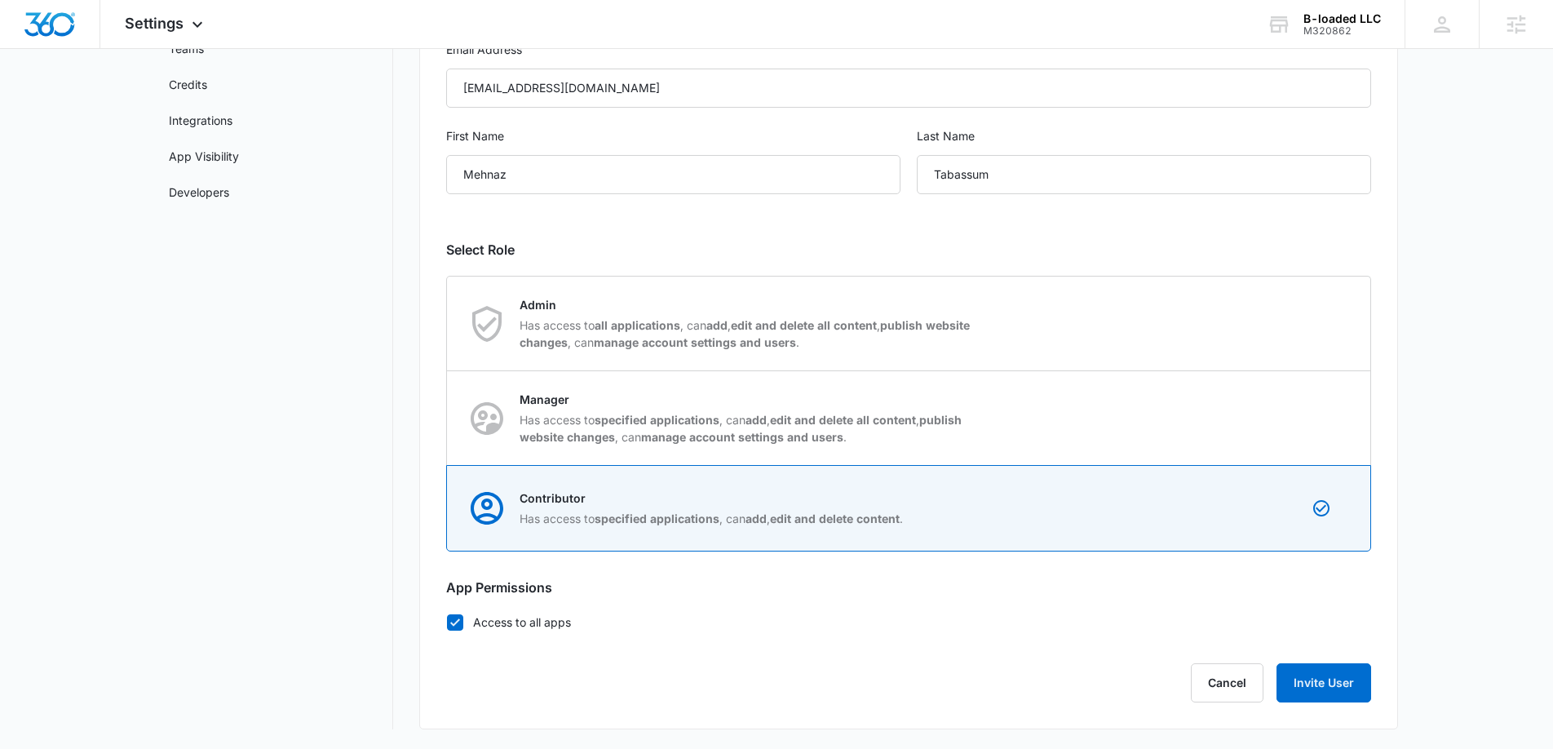
click at [455, 622] on icon at bounding box center [455, 621] width 10 height 7
click at [447, 622] on input "Access to all apps" at bounding box center [446, 622] width 1 height 1
checkbox input "false"
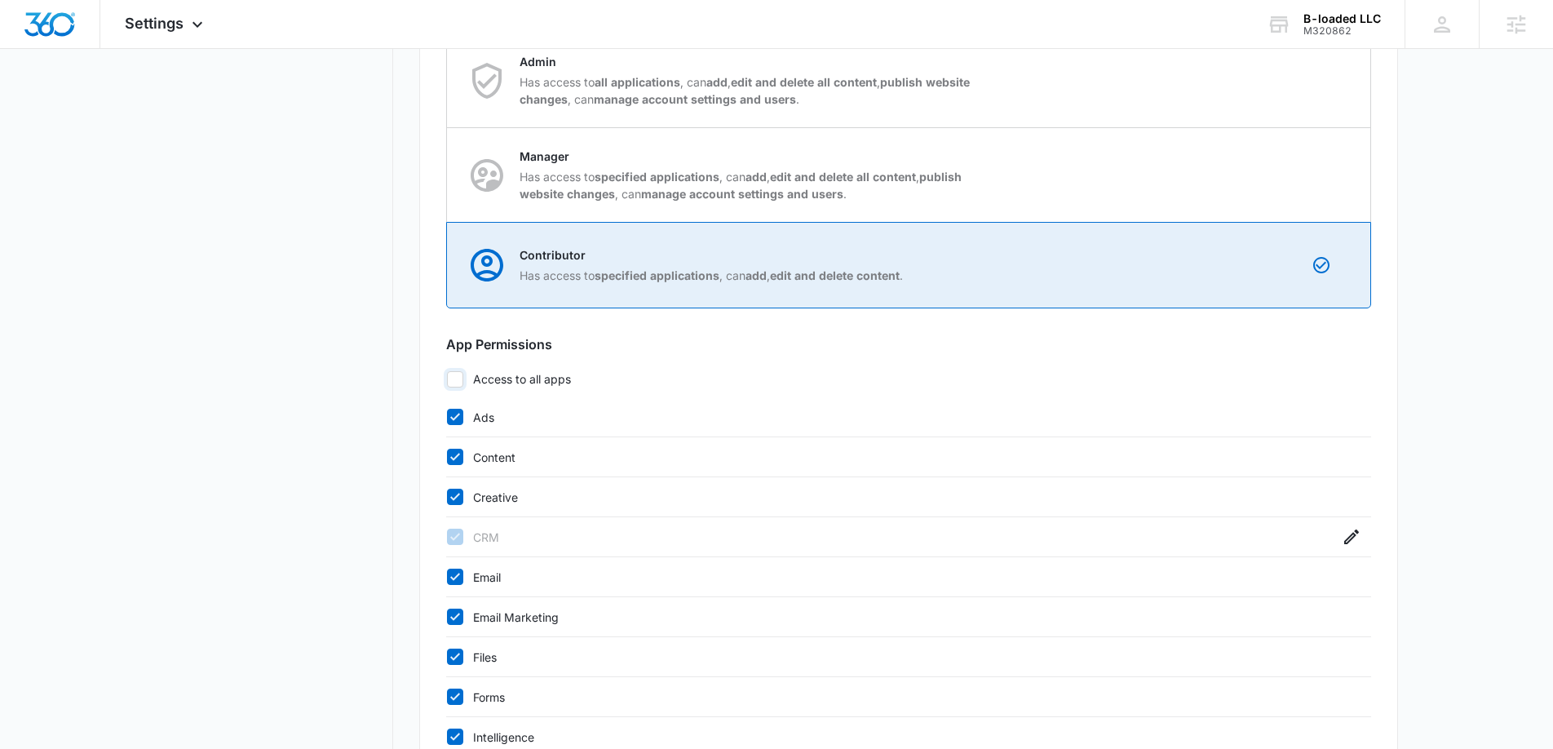
scroll to position [461, 0]
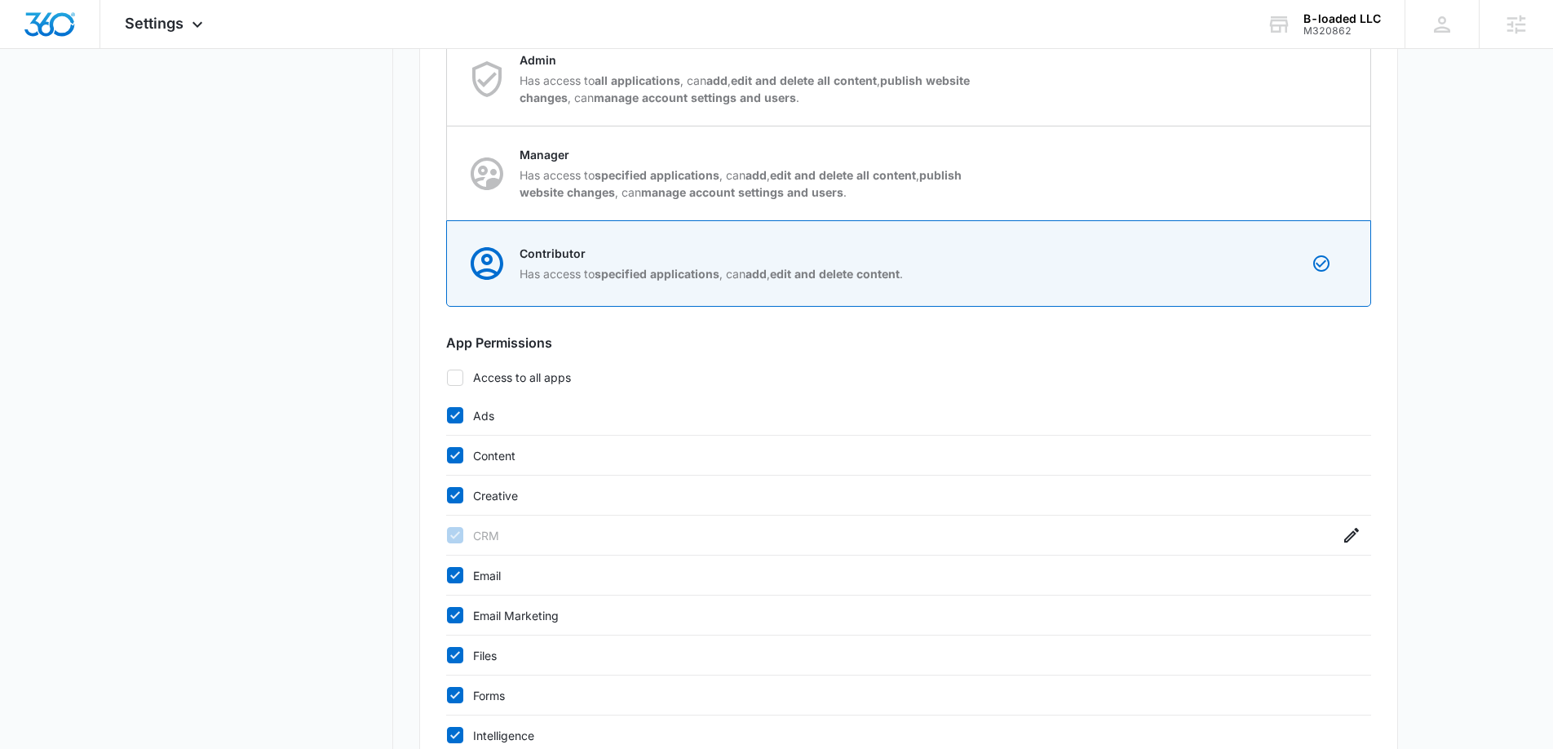
click at [453, 415] on icon at bounding box center [455, 415] width 15 height 15
click at [447, 415] on input "Ads" at bounding box center [446, 415] width 1 height 1
checkbox input "false"
click at [453, 449] on icon at bounding box center [455, 455] width 15 height 15
click at [447, 455] on input "Content" at bounding box center [446, 455] width 1 height 1
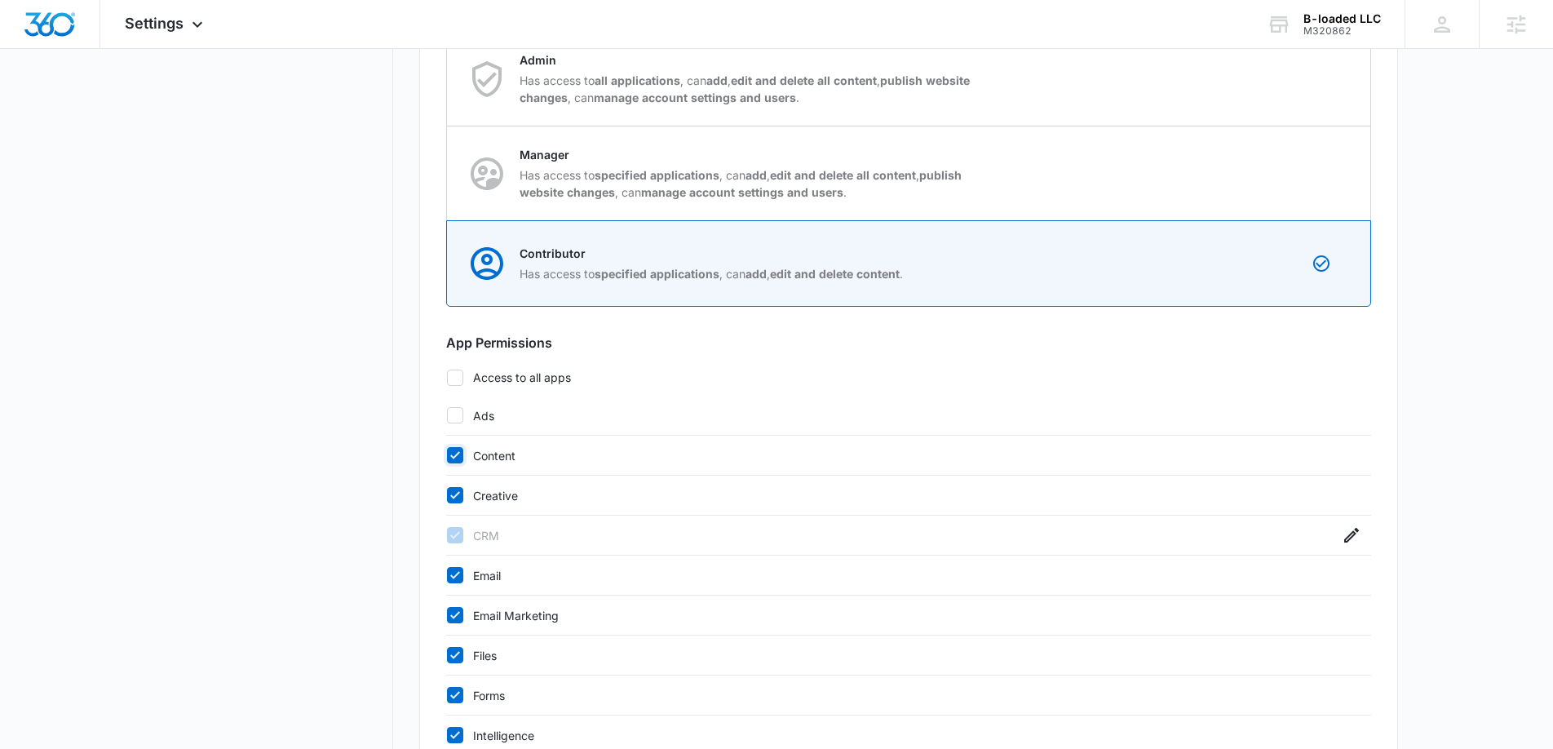
checkbox input "false"
click at [453, 489] on icon at bounding box center [455, 495] width 15 height 15
click at [447, 495] on input "Creative" at bounding box center [446, 495] width 1 height 1
checkbox input "false"
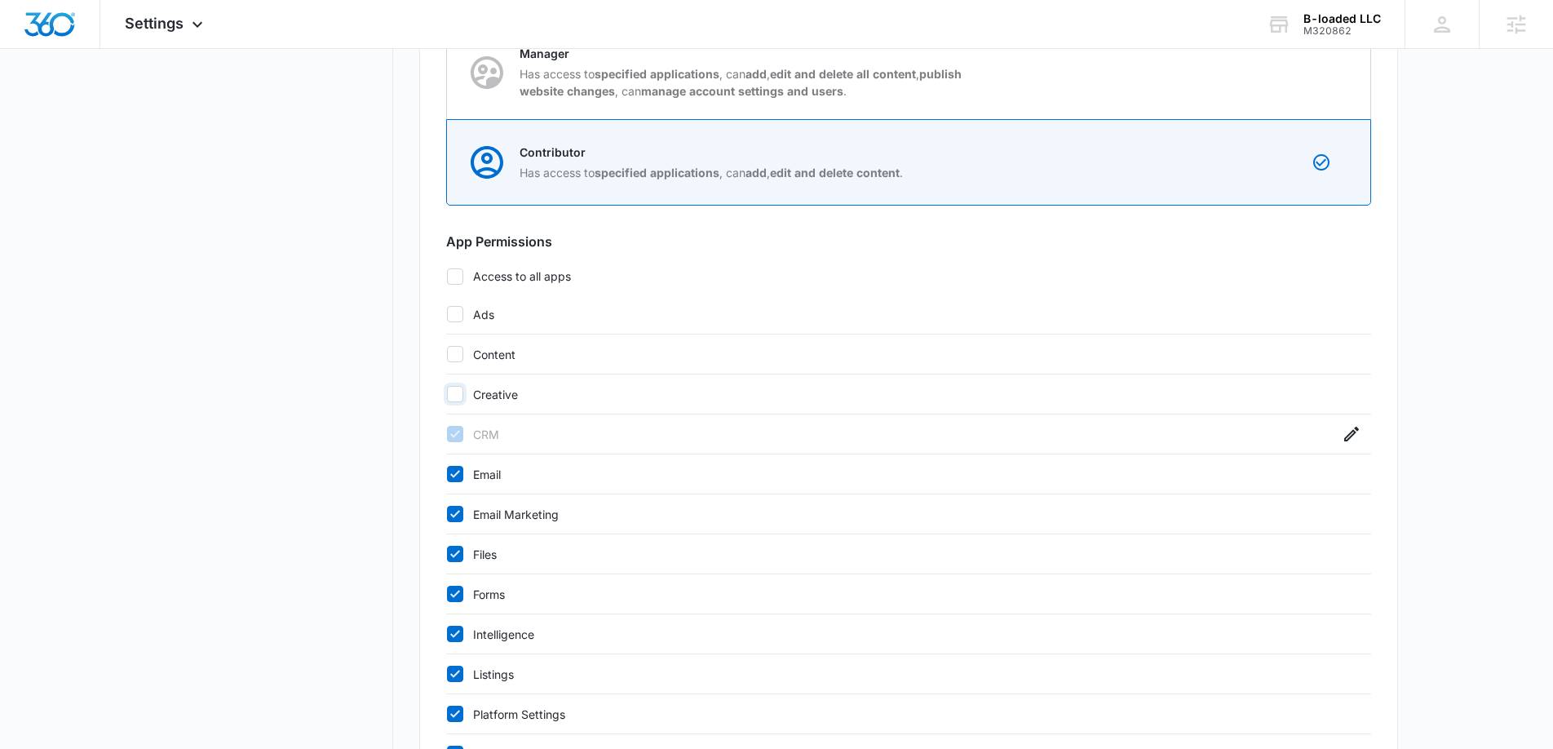
scroll to position [563, 0]
click at [454, 476] on icon at bounding box center [455, 473] width 15 height 15
click at [447, 474] on input "Email" at bounding box center [446, 473] width 1 height 1
checkbox input "false"
click at [456, 511] on icon at bounding box center [455, 512] width 10 height 7
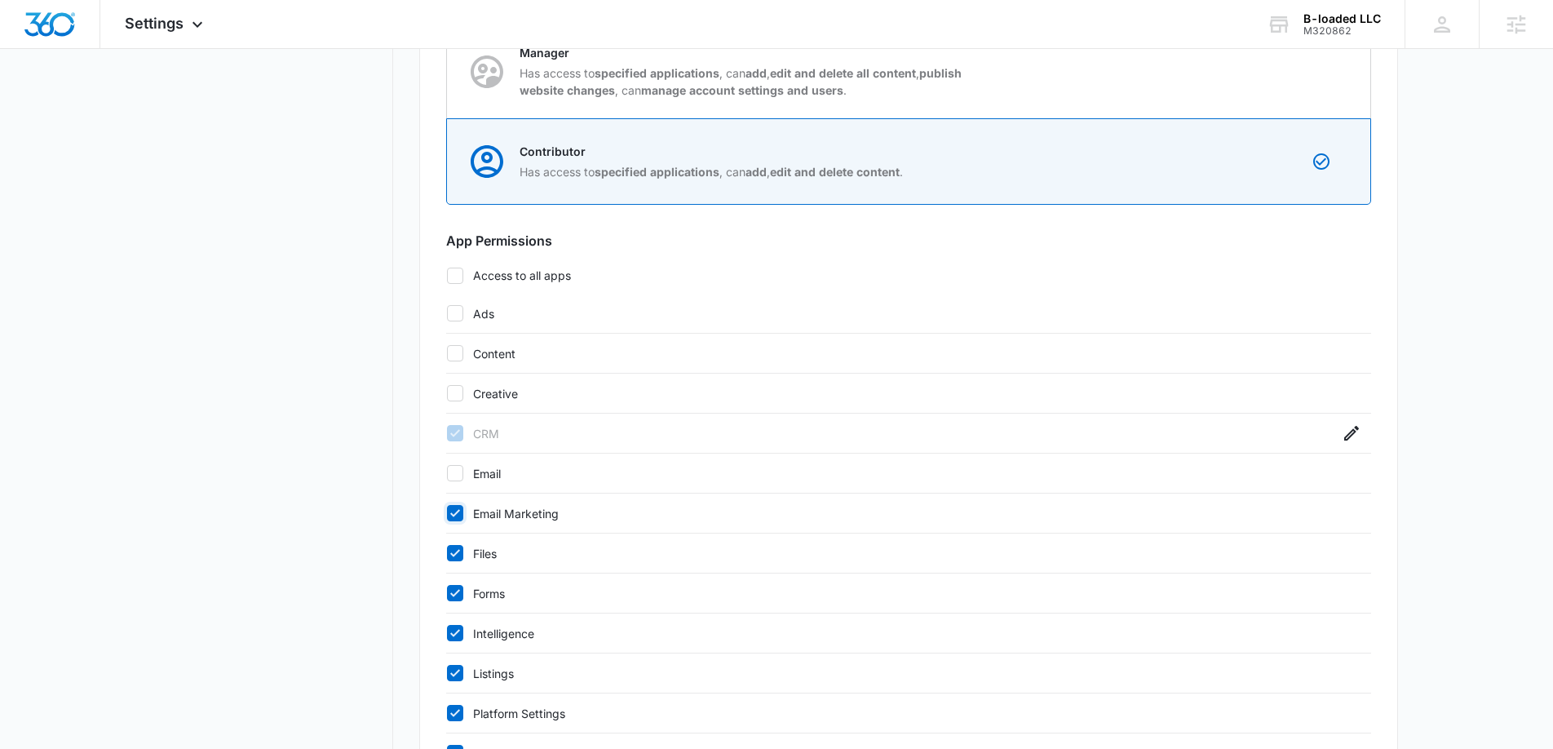
click at [447, 513] on input "Email Marketing" at bounding box center [446, 513] width 1 height 1
checkbox input "false"
click at [456, 546] on icon at bounding box center [455, 553] width 15 height 15
click at [447, 553] on input "Files" at bounding box center [446, 553] width 1 height 1
checkbox input "false"
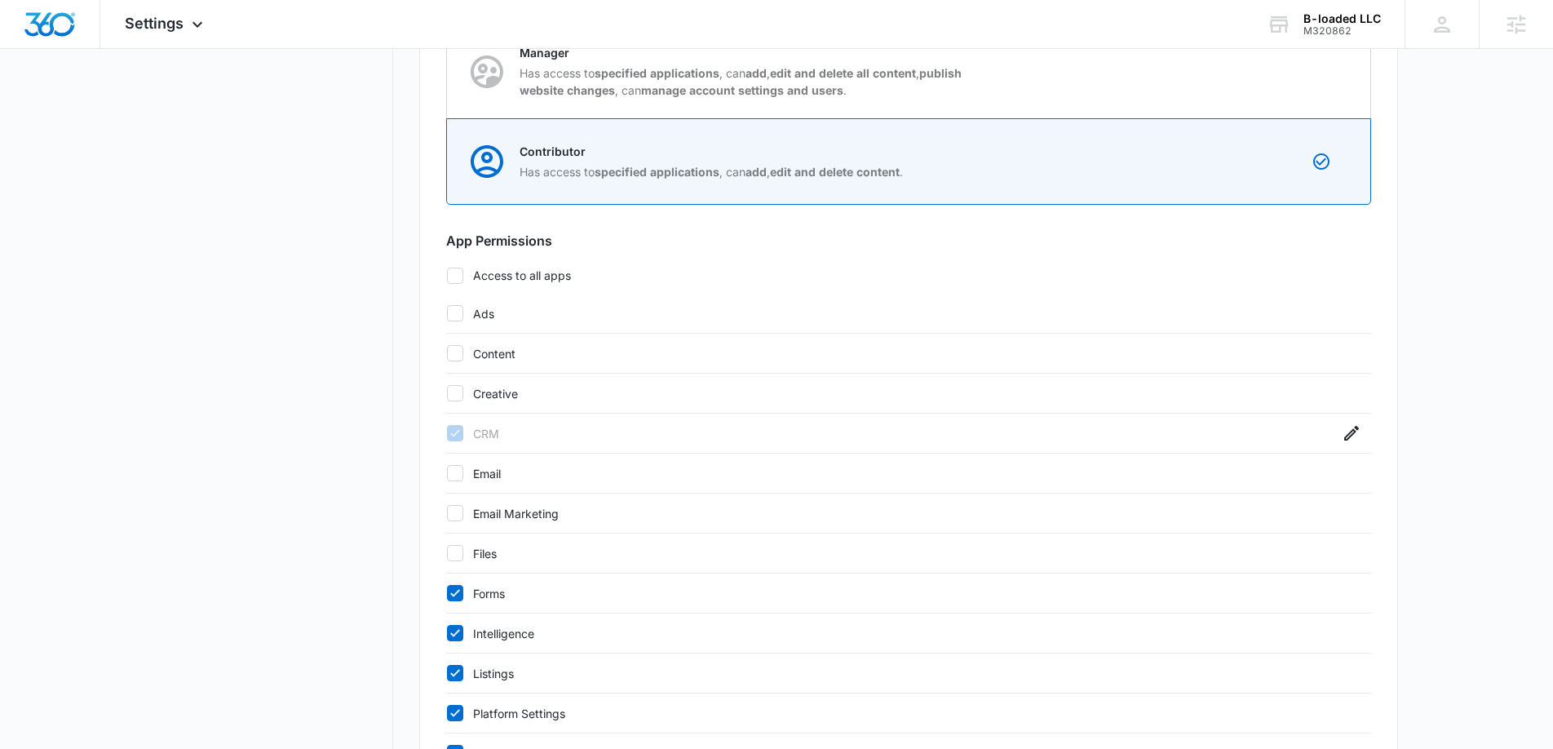
click at [456, 588] on icon at bounding box center [455, 593] width 15 height 15
click at [447, 593] on input "Forms" at bounding box center [446, 593] width 1 height 1
checkbox input "false"
click at [454, 642] on div "Intelligence" at bounding box center [908, 633] width 925 height 40
click at [454, 681] on label "Listings" at bounding box center [892, 673] width 893 height 17
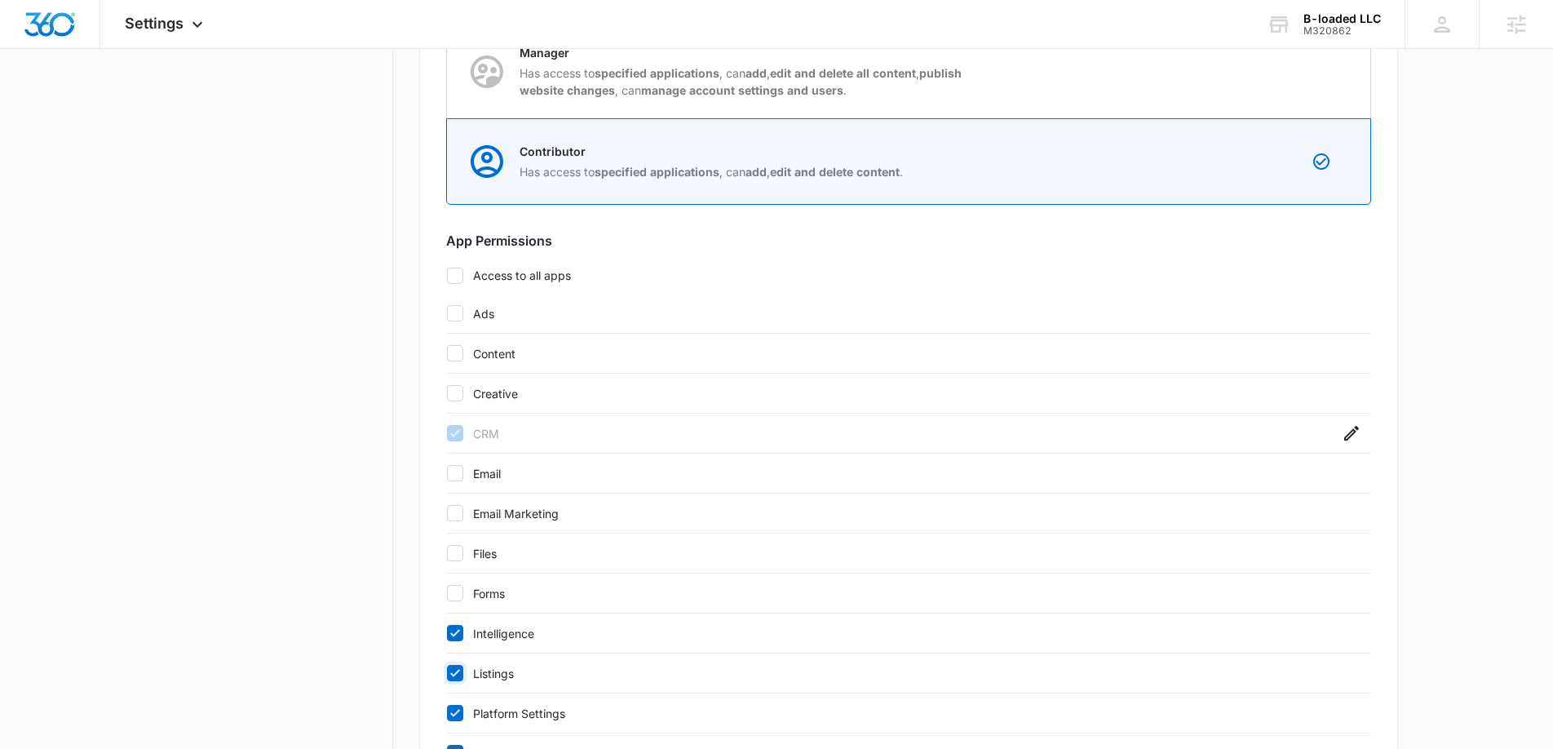
click at [447, 674] on input "Listings" at bounding box center [446, 673] width 1 height 1
checkbox input "false"
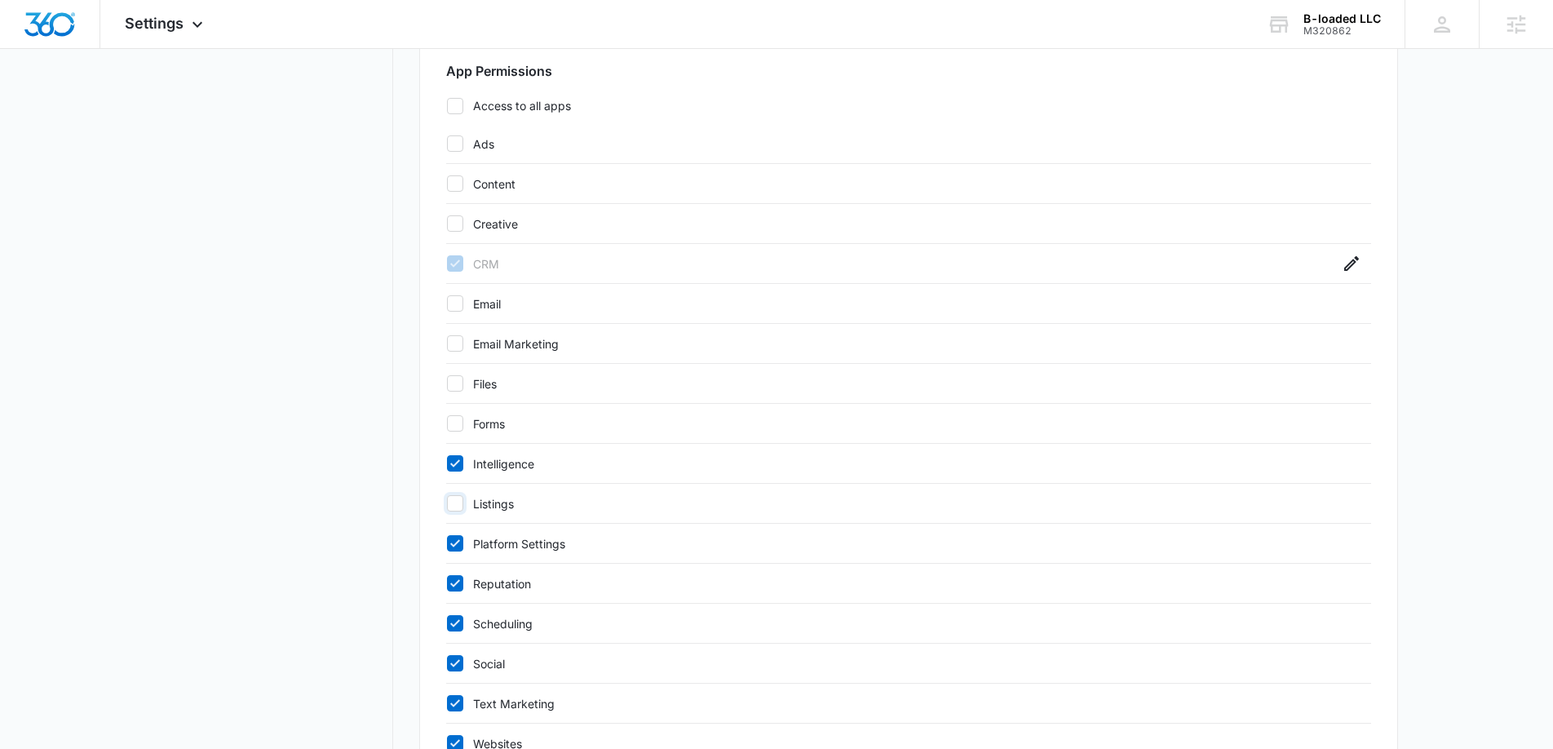
scroll to position [733, 0]
drag, startPoint x: 454, startPoint y: 541, endPoint x: 454, endPoint y: 562, distance: 21.2
click at [454, 541] on icon at bounding box center [455, 542] width 15 height 15
click at [447, 542] on input "Platform Settings" at bounding box center [446, 542] width 1 height 1
checkbox input "false"
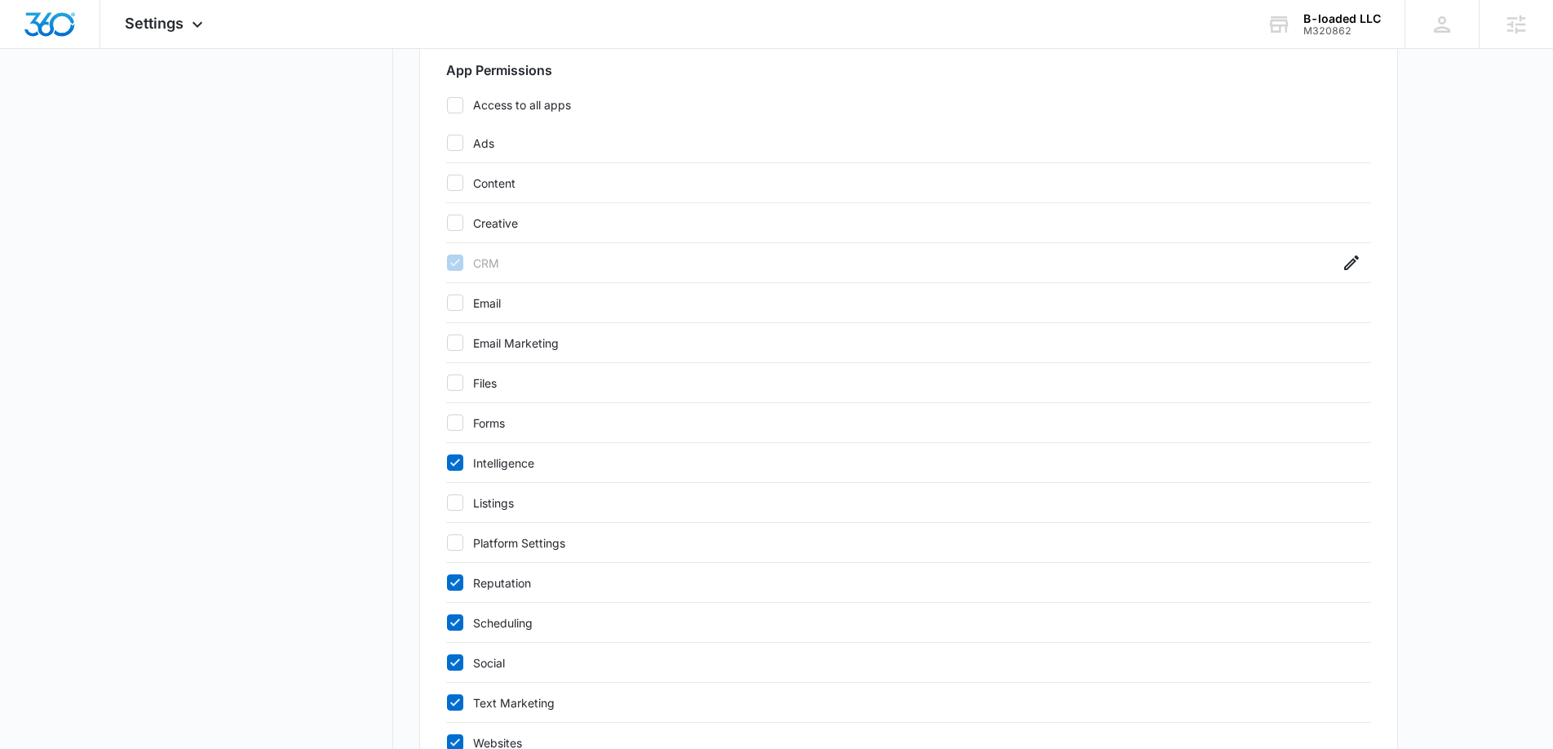
click at [455, 591] on label "Reputation" at bounding box center [892, 582] width 893 height 17
click at [447, 583] on input "Reputation" at bounding box center [446, 582] width 1 height 1
checkbox input "false"
click at [455, 631] on label "Scheduling" at bounding box center [892, 622] width 893 height 17
click at [447, 623] on input "Scheduling" at bounding box center [446, 622] width 1 height 1
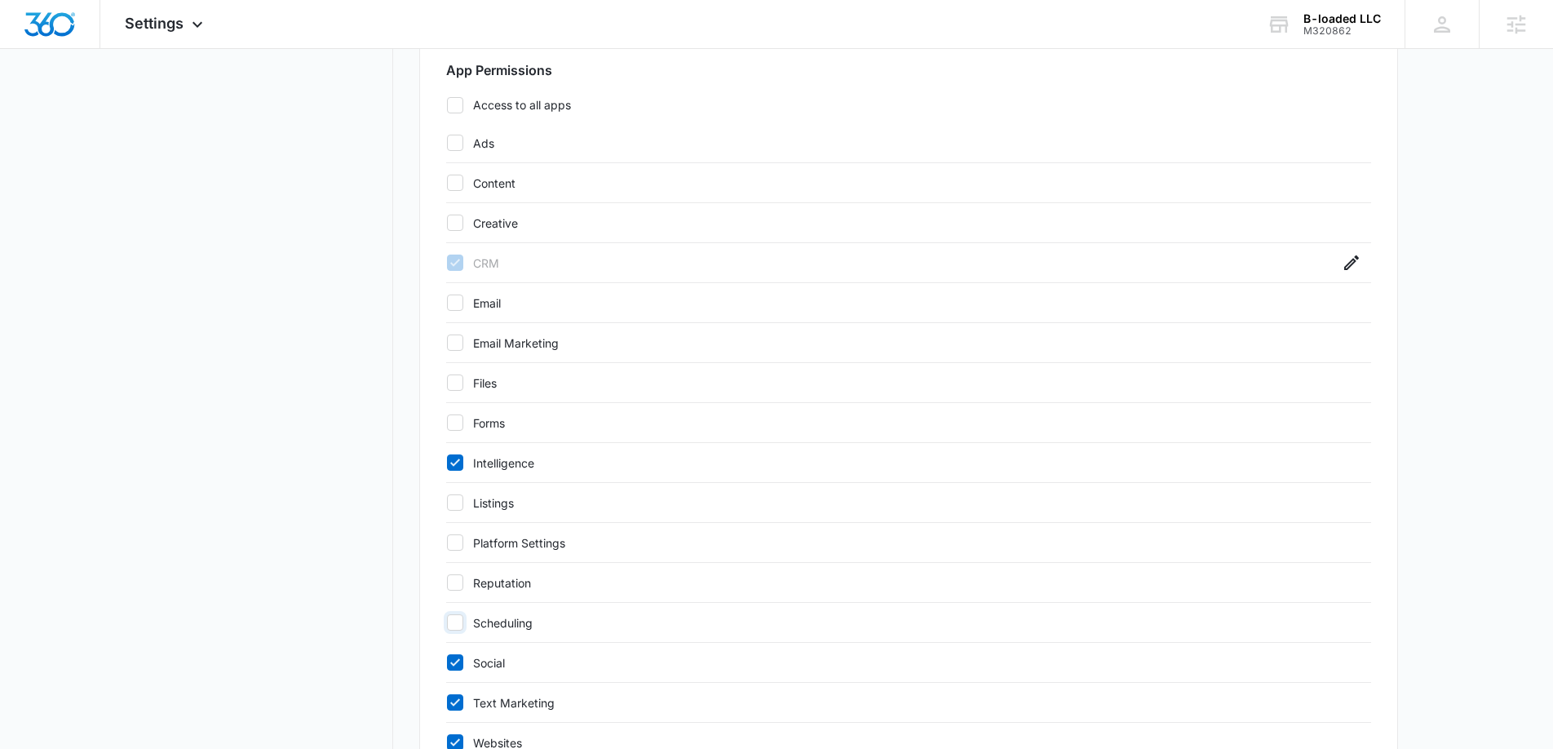
checkbox input "false"
click at [452, 703] on icon at bounding box center [455, 701] width 10 height 7
click at [447, 703] on input "Text Marketing" at bounding box center [446, 702] width 1 height 1
checkbox input "false"
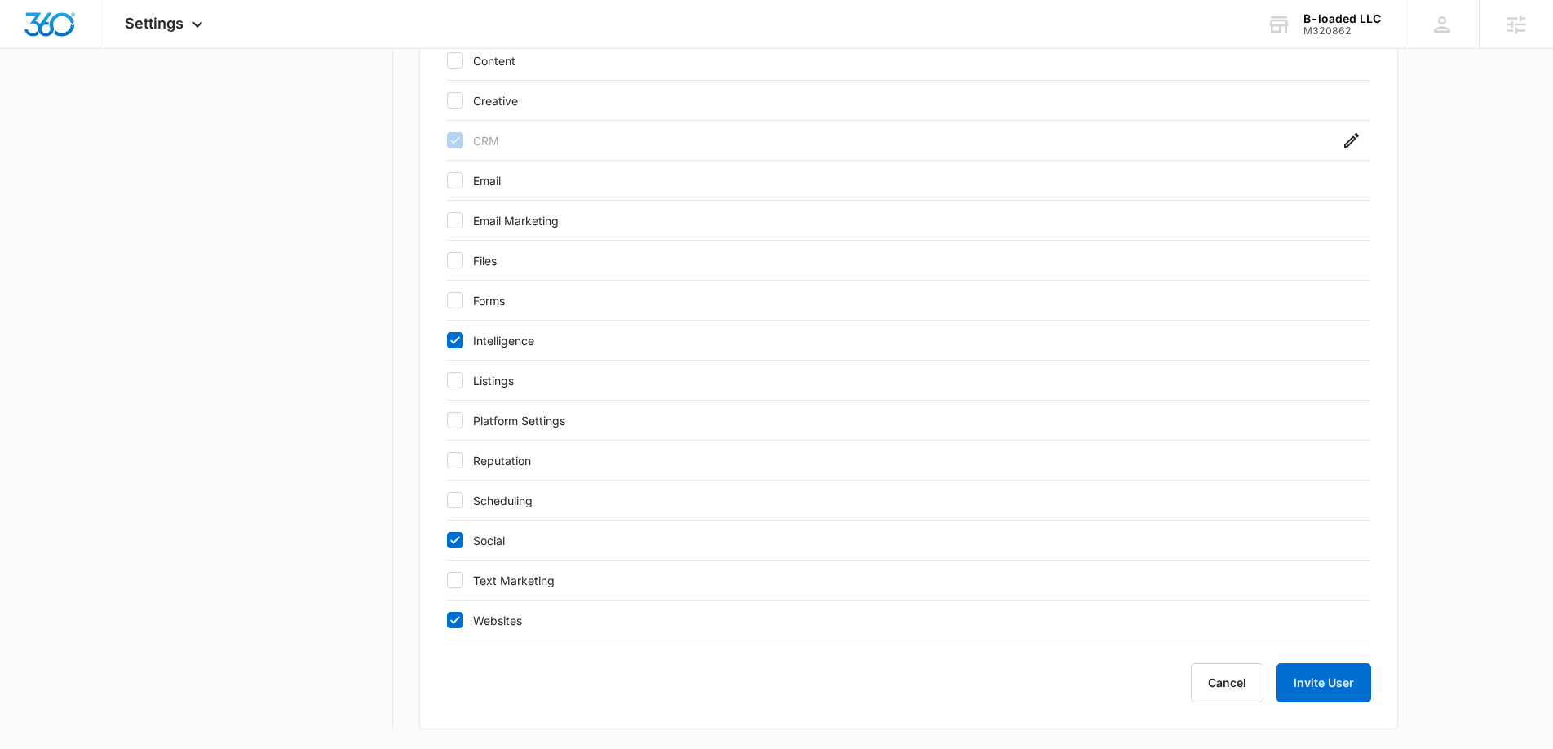
click at [457, 627] on div at bounding box center [455, 620] width 16 height 16
click at [447, 621] on input "Websites" at bounding box center [446, 620] width 1 height 1
checkbox input "false"
click at [461, 334] on icon at bounding box center [455, 340] width 15 height 15
click at [447, 340] on input "Intelligence" at bounding box center [446, 340] width 1 height 1
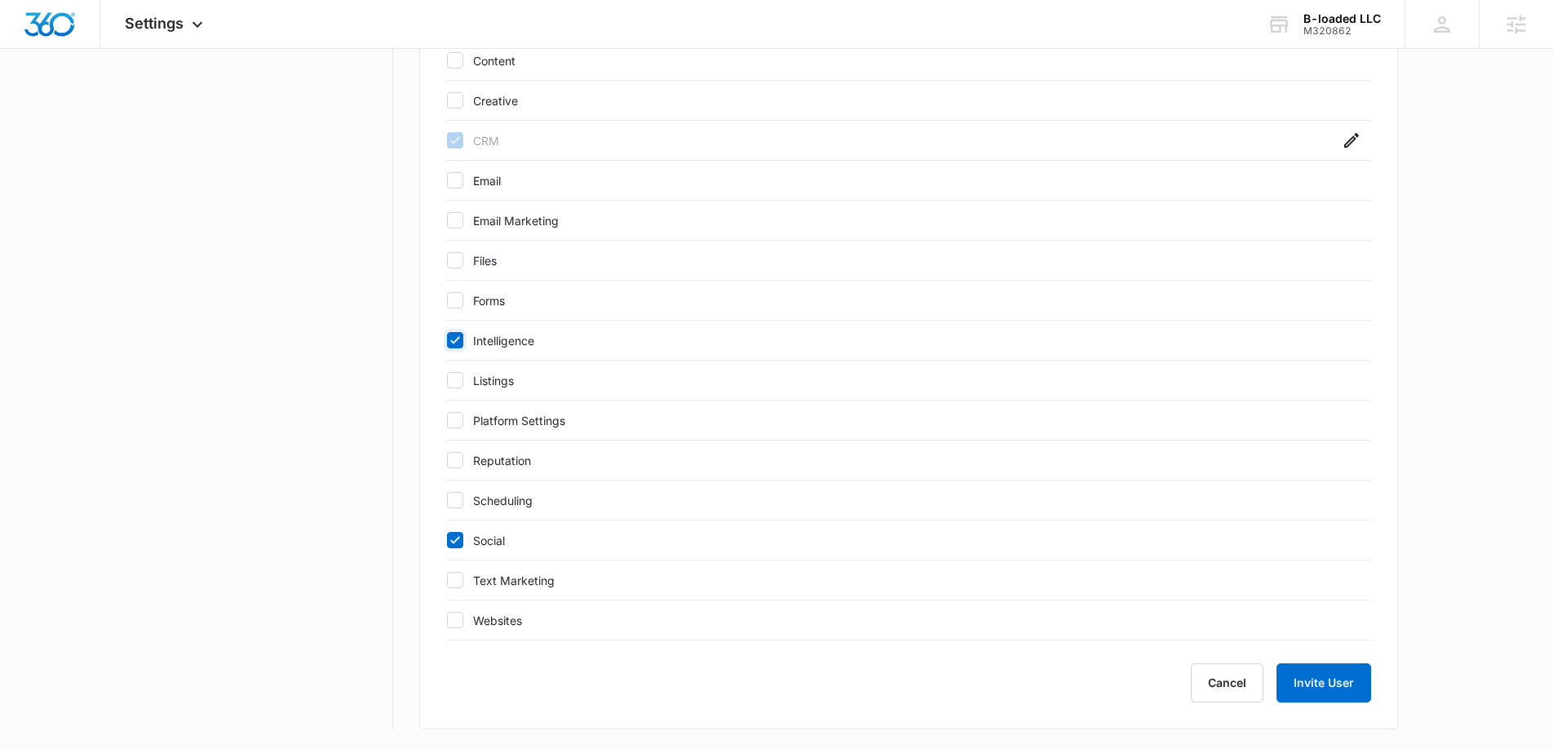
checkbox input "false"
click at [1357, 148] on icon "button" at bounding box center [1352, 141] width 20 height 20
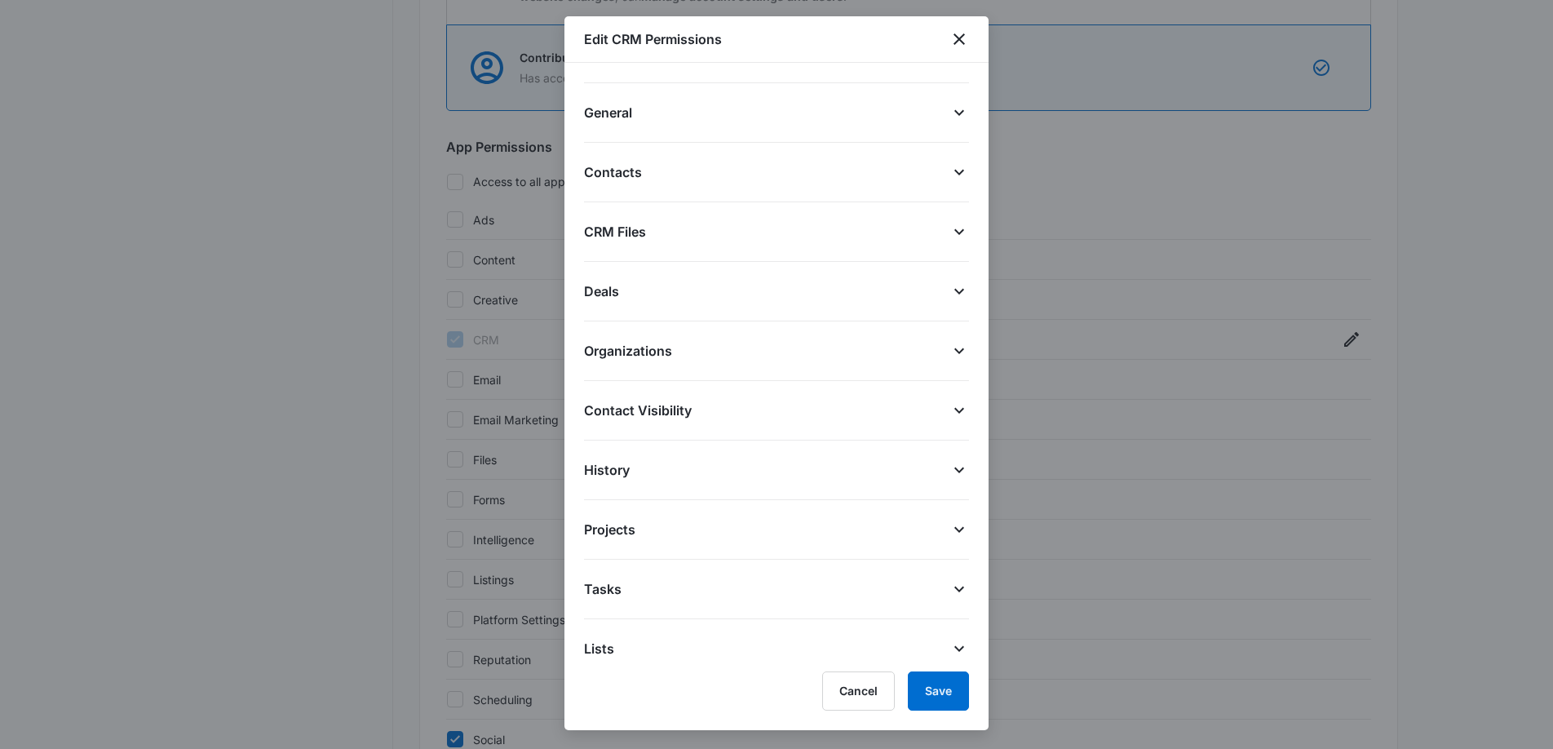
scroll to position [653, 0]
click at [868, 686] on button "Cancel" at bounding box center [858, 690] width 73 height 39
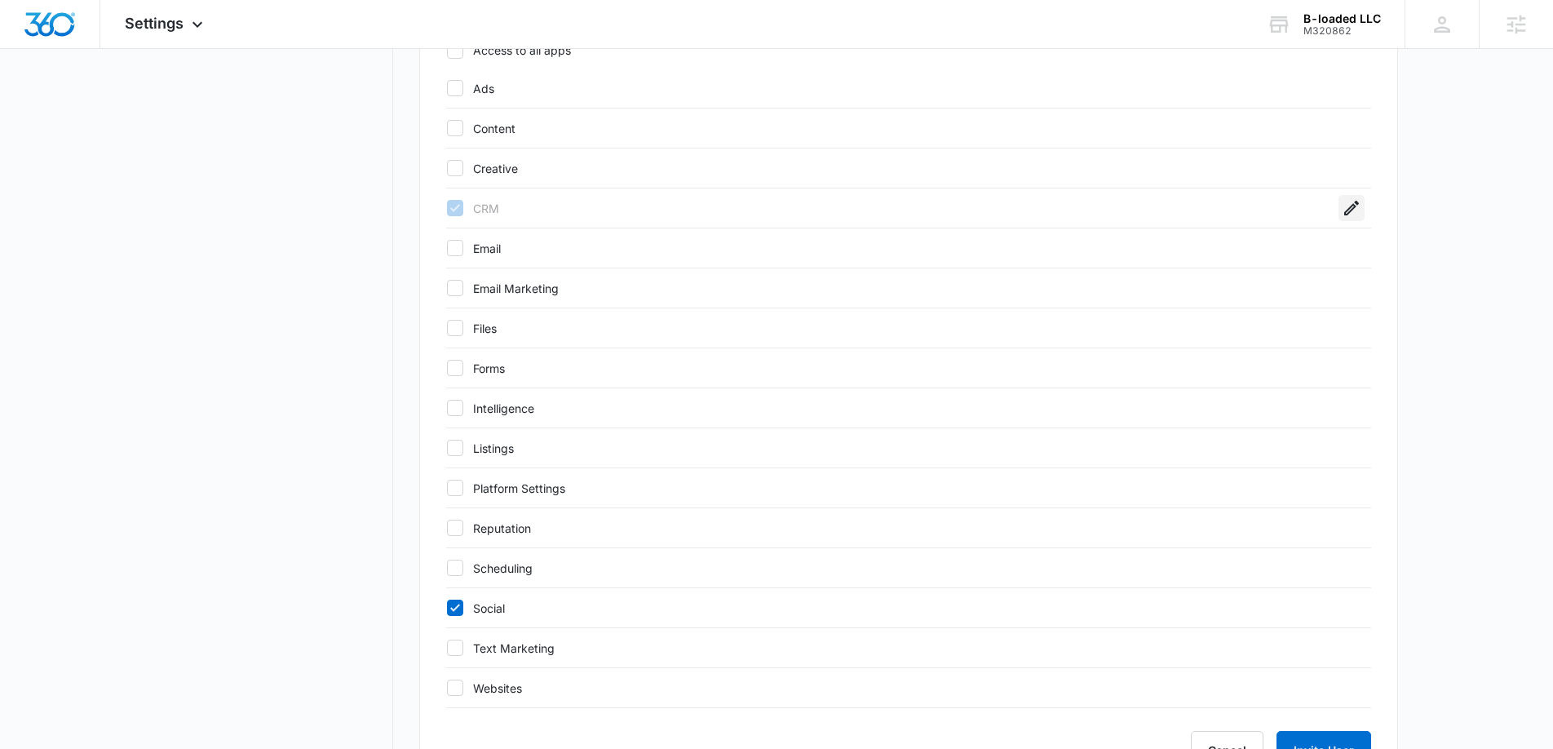
scroll to position [856, 0]
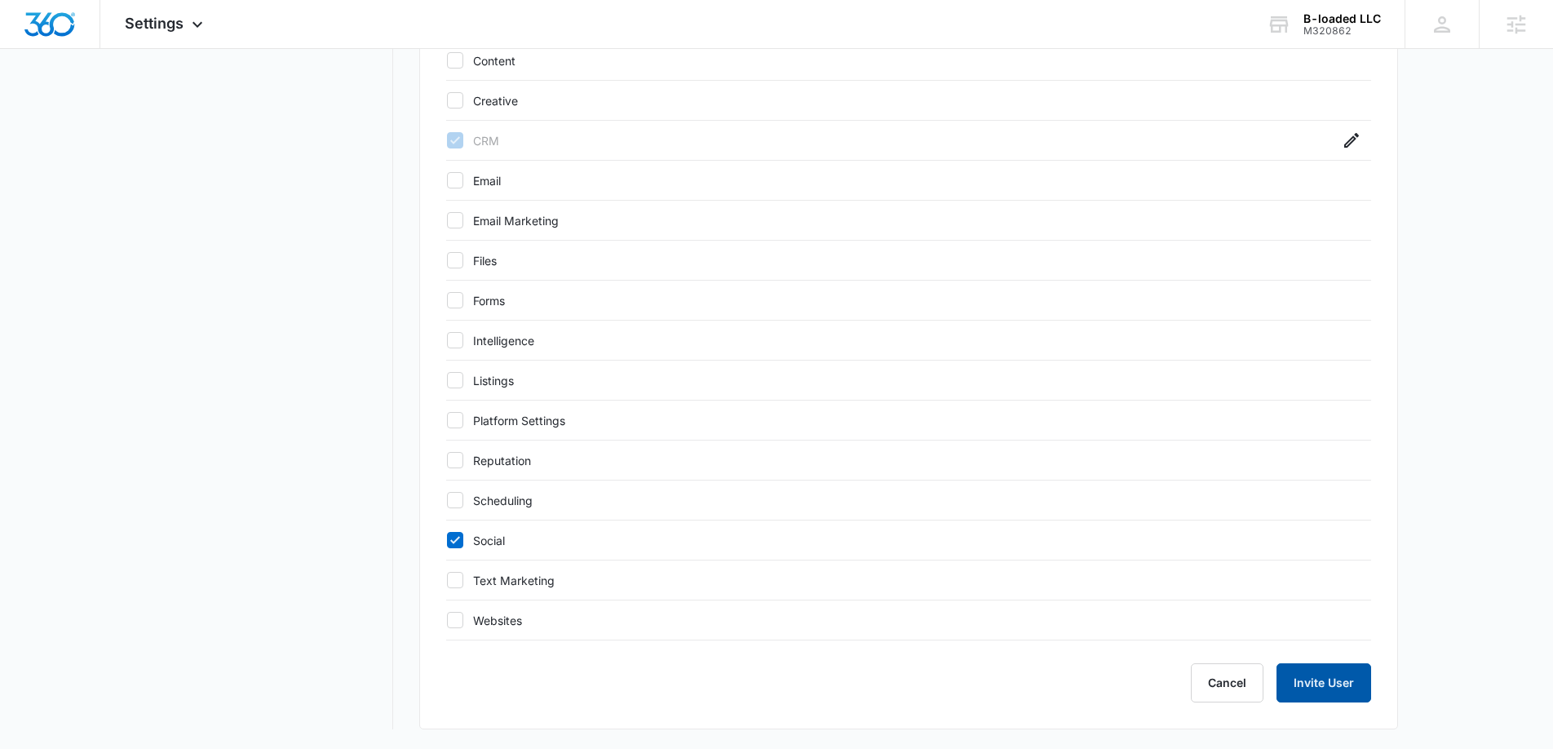
click at [1302, 672] on button "Invite User" at bounding box center [1324, 682] width 95 height 39
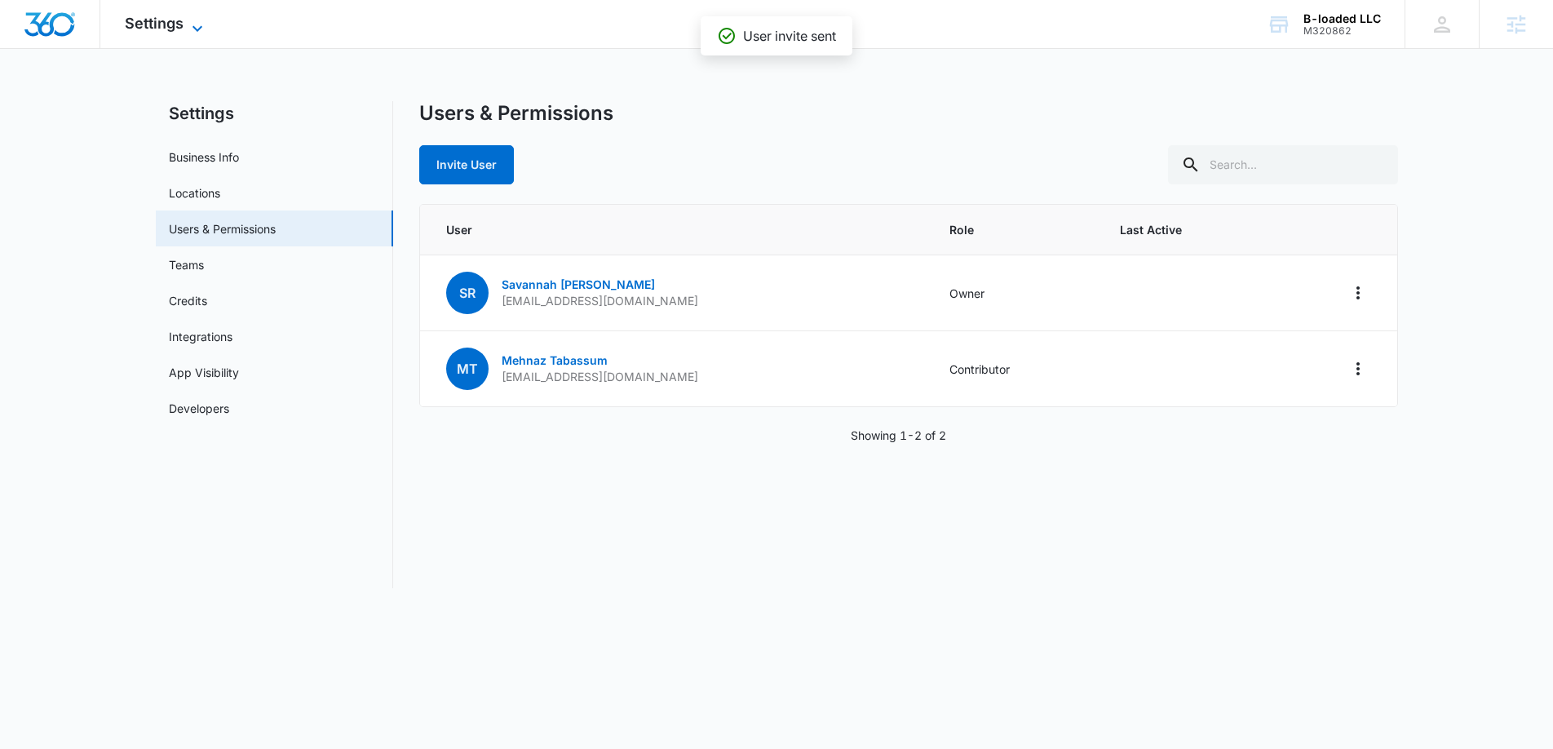
click at [161, 15] on span "Settings" at bounding box center [154, 23] width 59 height 17
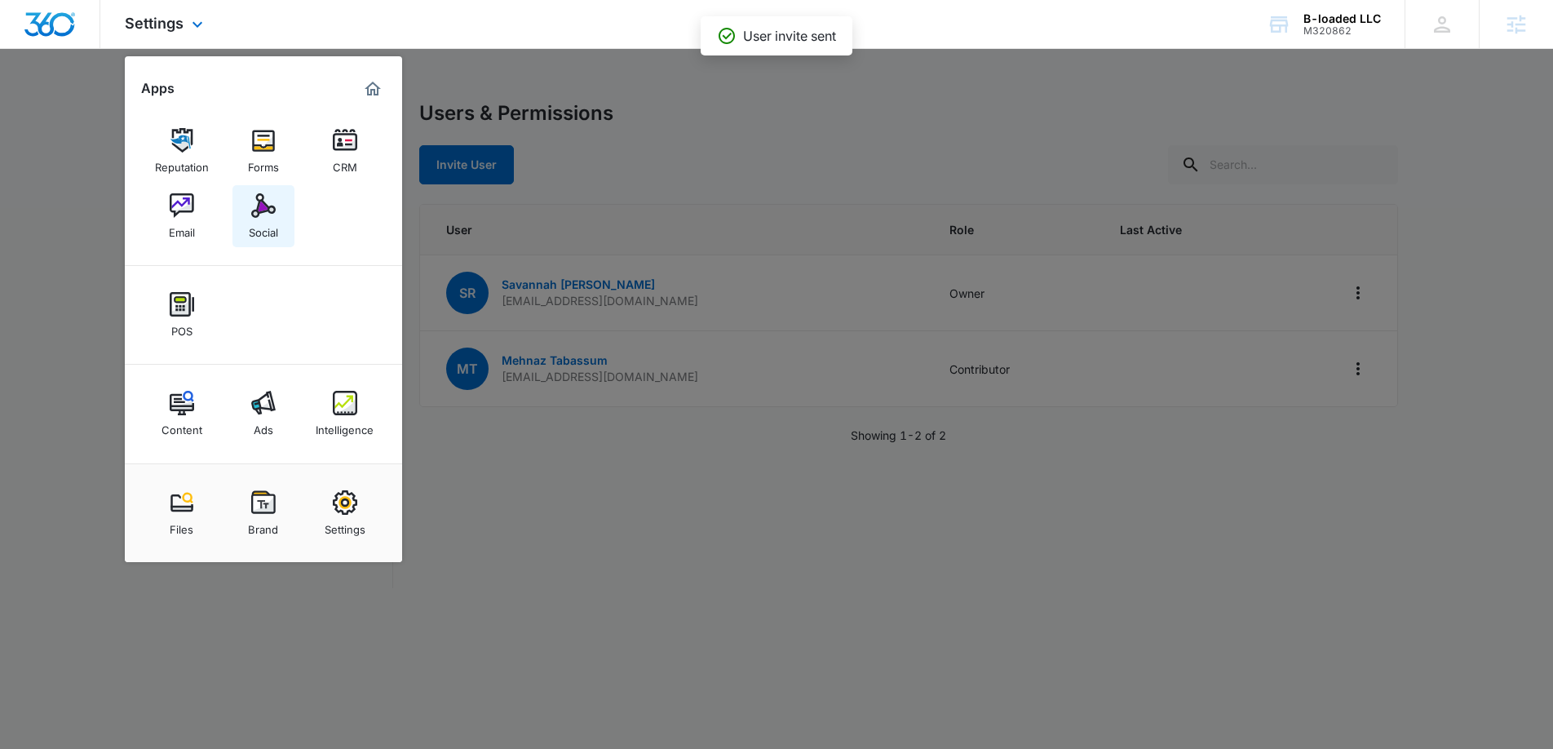
click at [277, 197] on link "Social" at bounding box center [263, 216] width 62 height 62
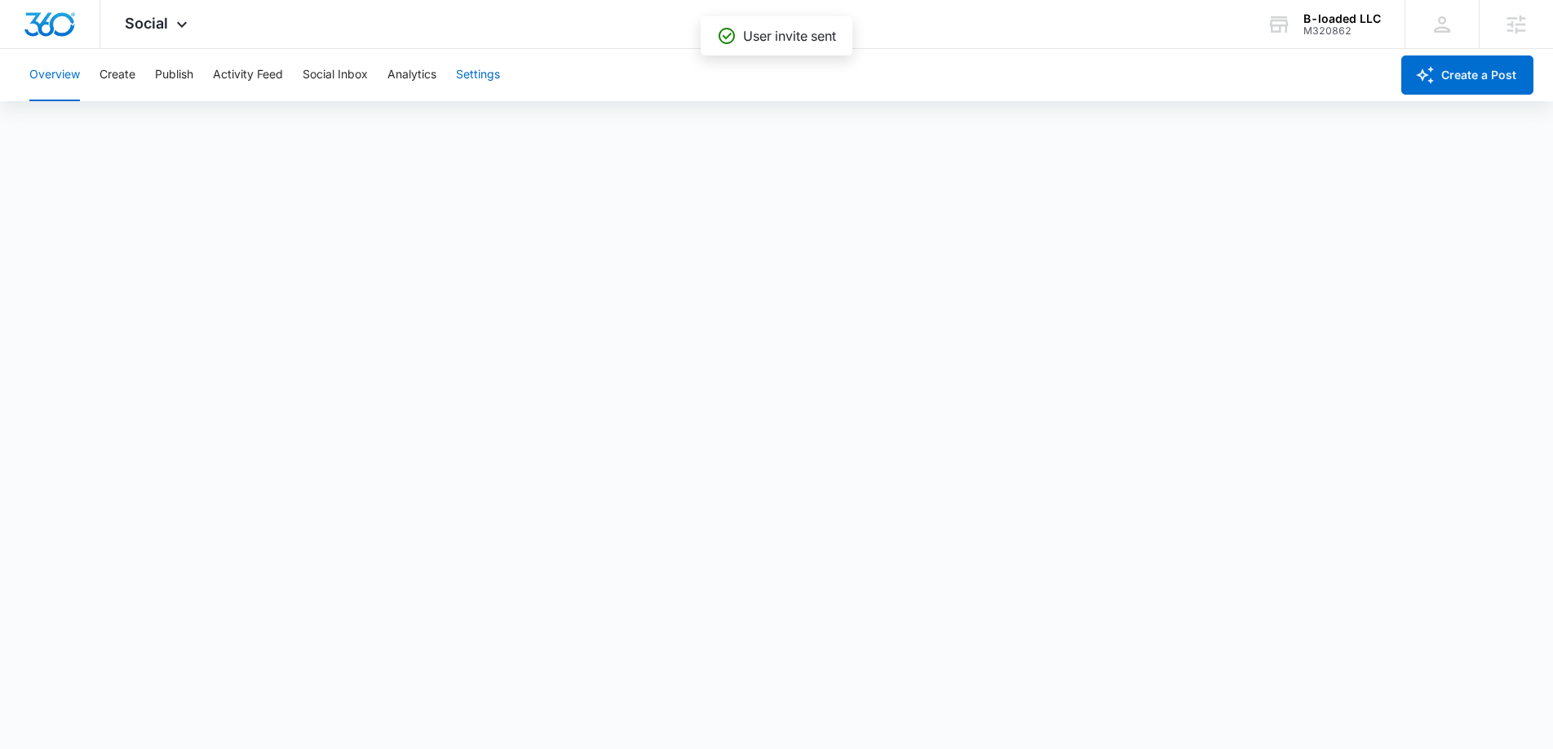
click at [477, 80] on button "Settings" at bounding box center [478, 75] width 44 height 52
click at [151, 17] on span "Social" at bounding box center [146, 23] width 43 height 17
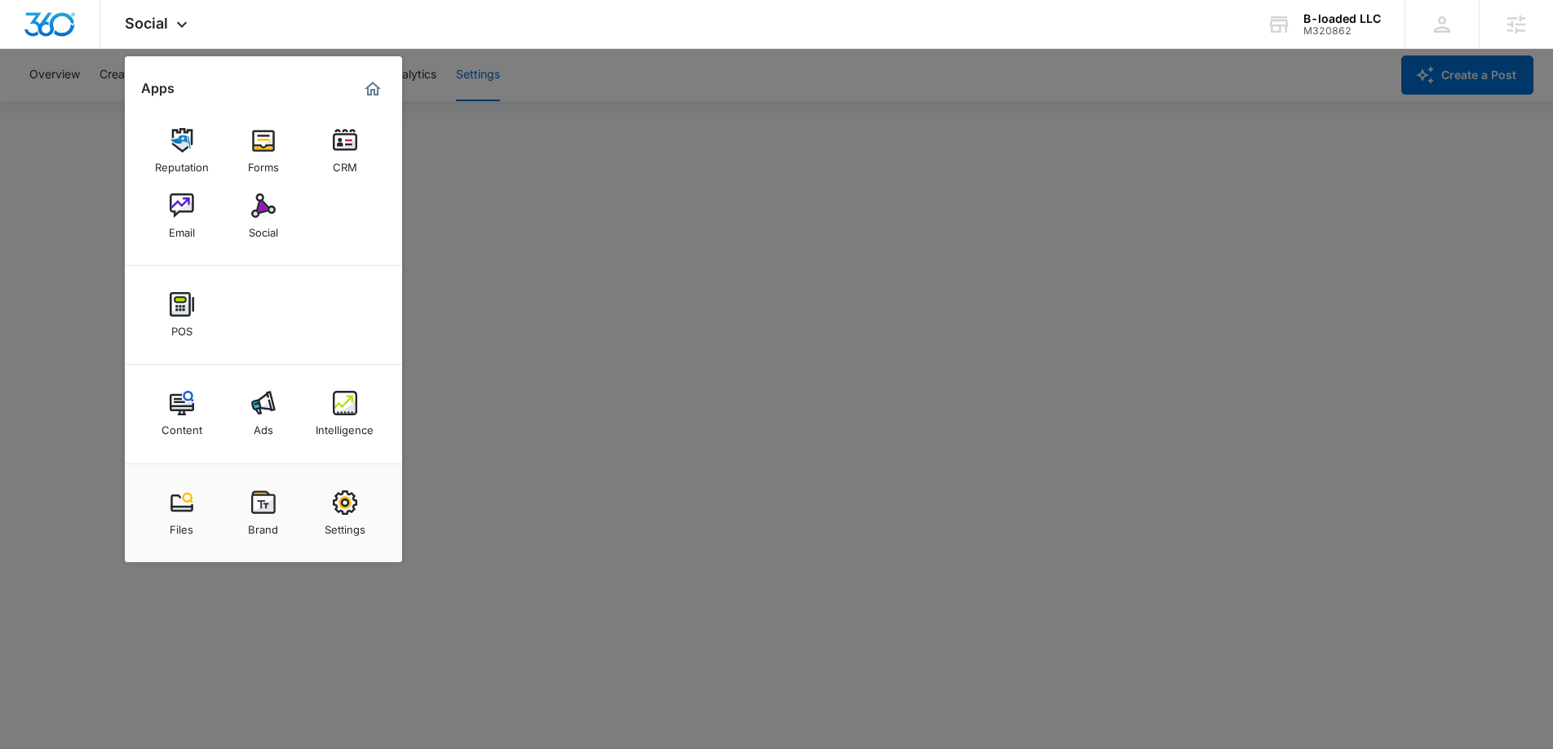
click at [614, 261] on div at bounding box center [776, 374] width 1553 height 749
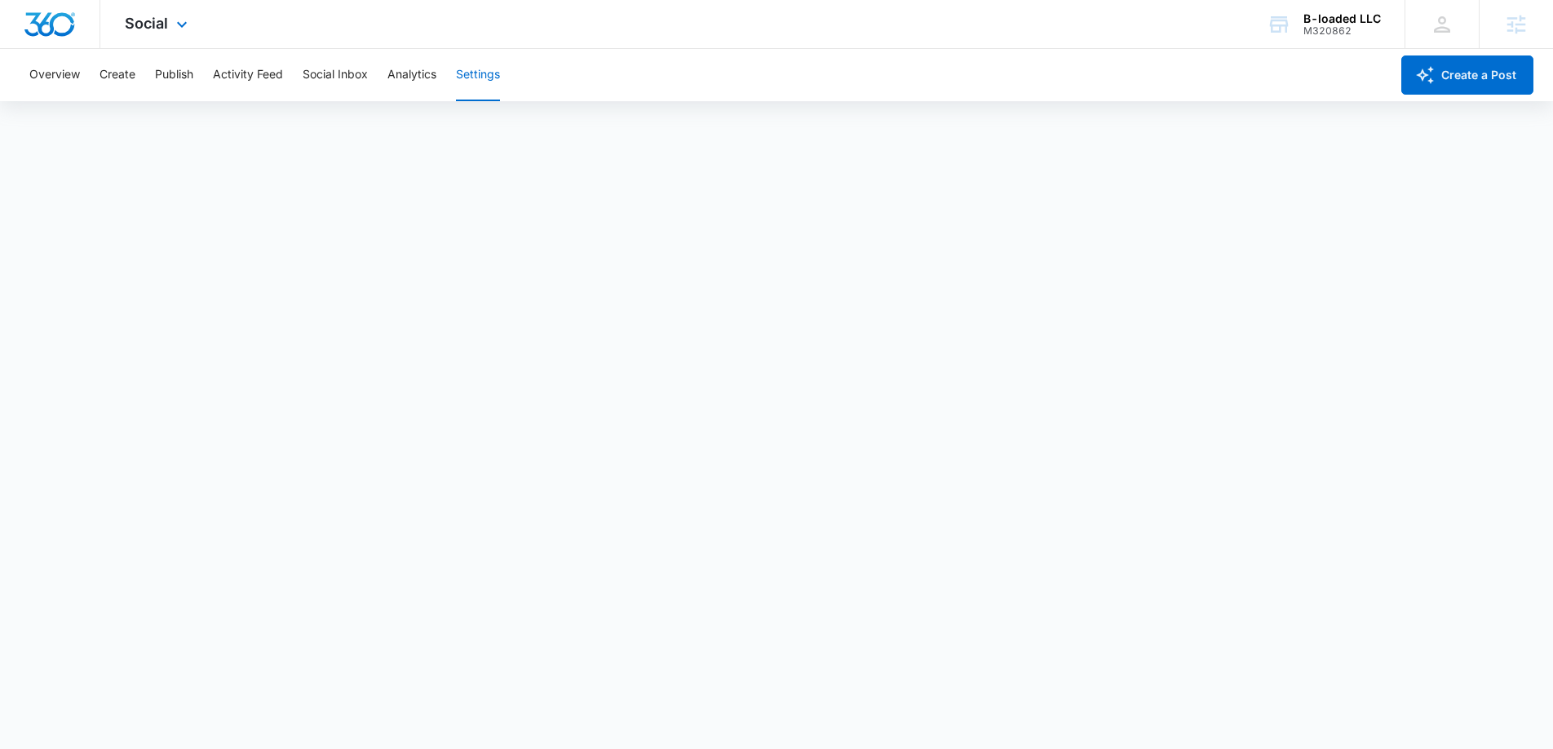
click at [148, 11] on div "Social Apps Reputation Forms CRM Email Social POS Content Ads Intelligence File…" at bounding box center [158, 24] width 116 height 48
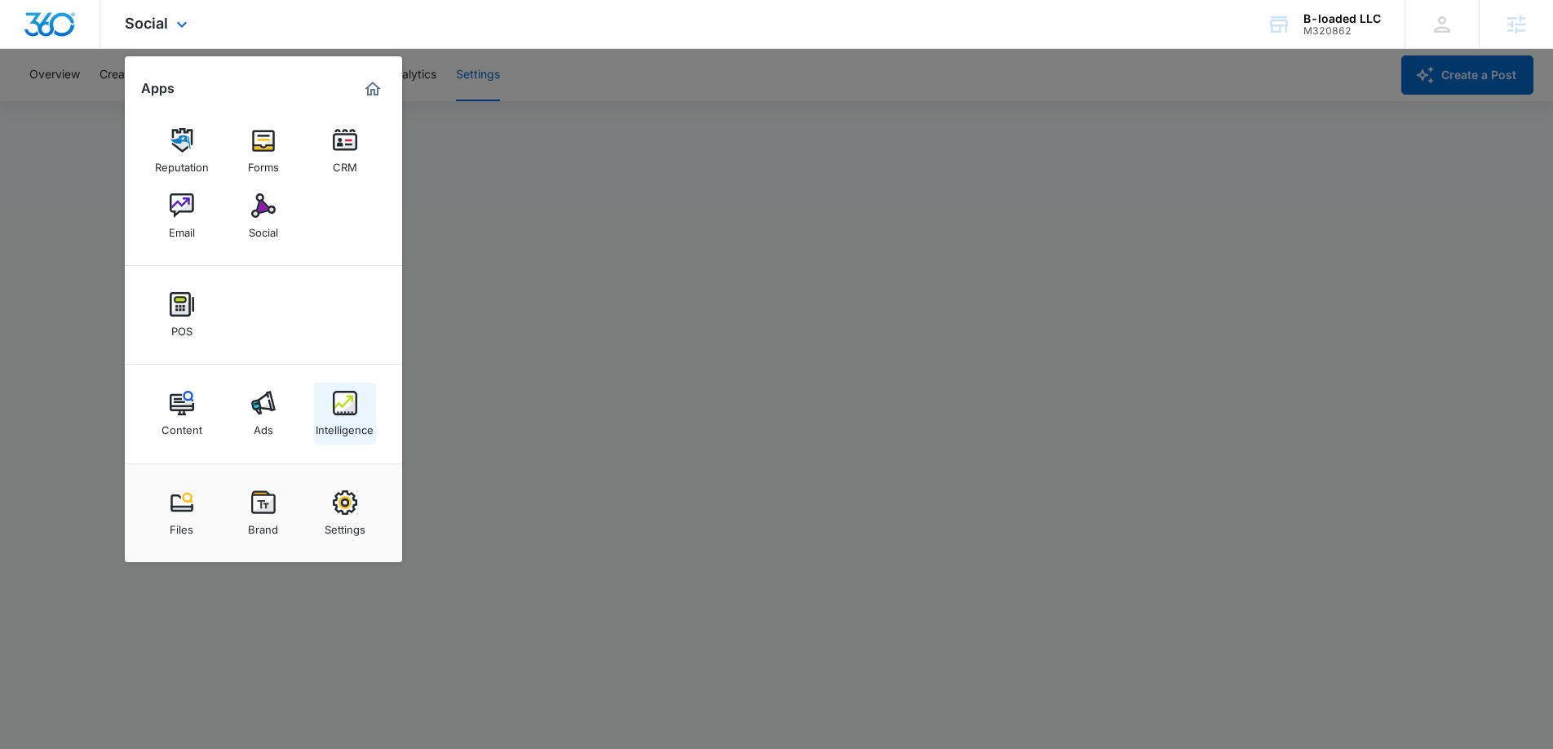
click at [345, 419] on div "Intelligence" at bounding box center [345, 425] width 58 height 21
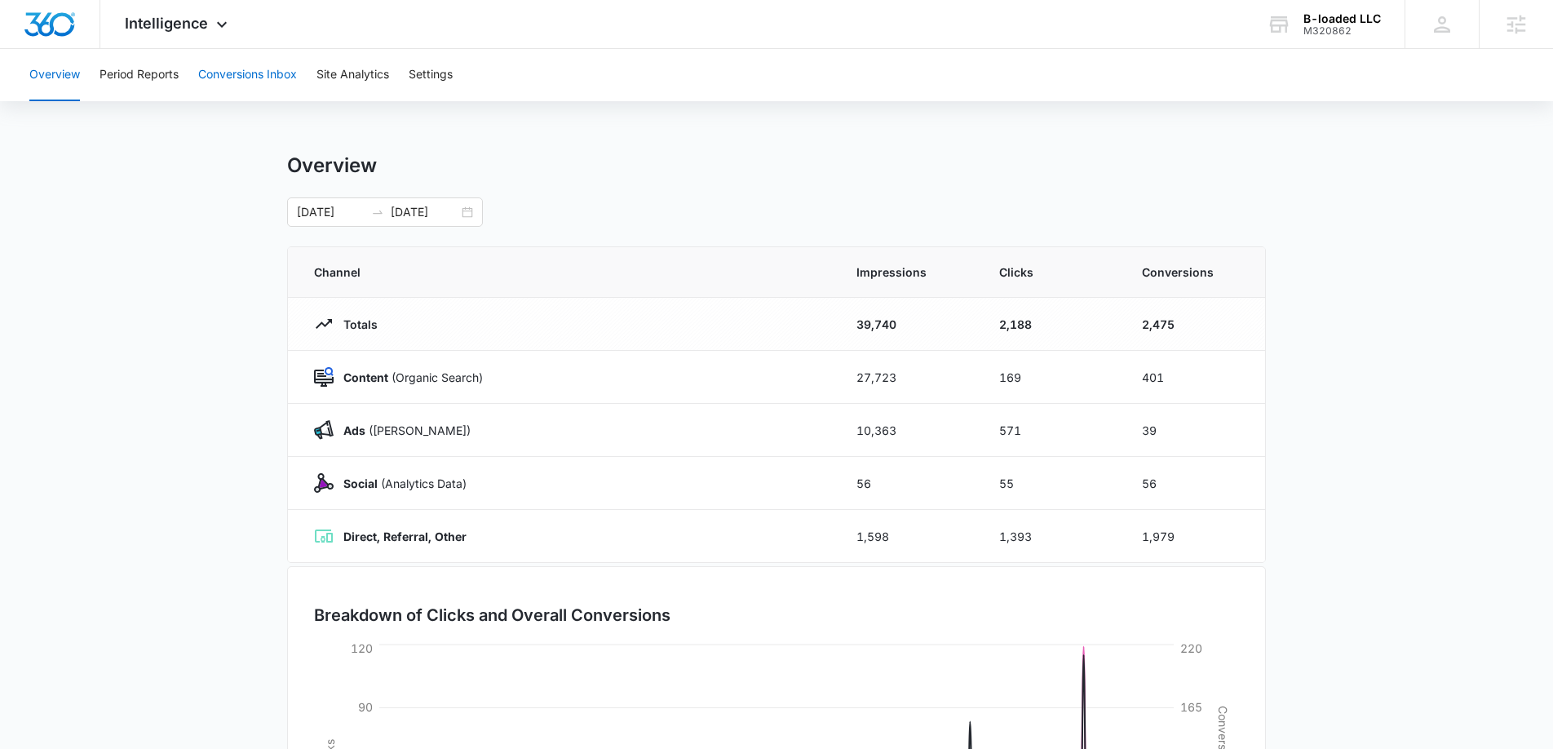
click at [231, 82] on button "Conversions Inbox" at bounding box center [247, 75] width 99 height 52
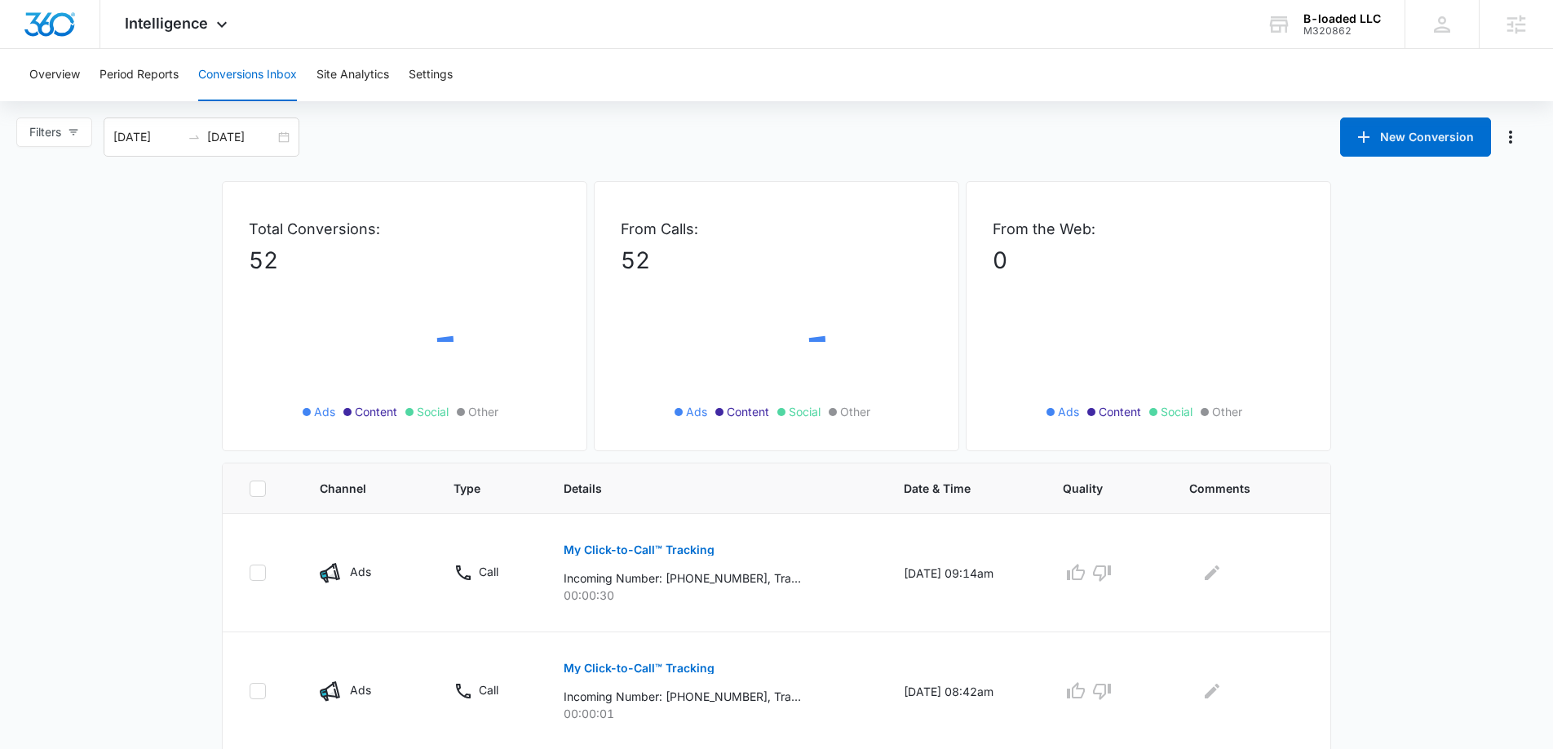
scroll to position [73, 0]
